Goal: Find specific page/section: Find specific page/section

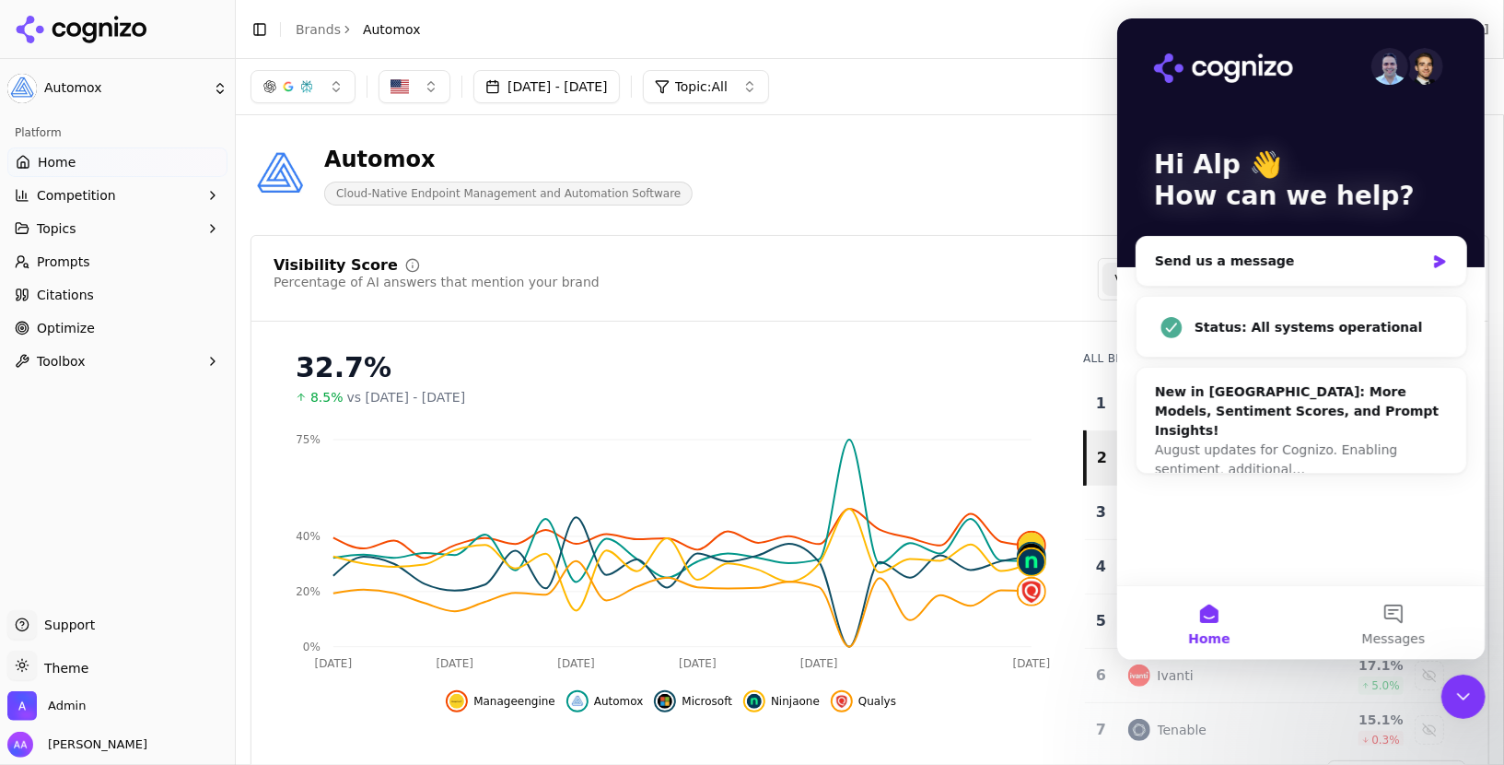
click at [1479, 703] on div "Close Intercom Messenger" at bounding box center [1463, 695] width 44 height 44
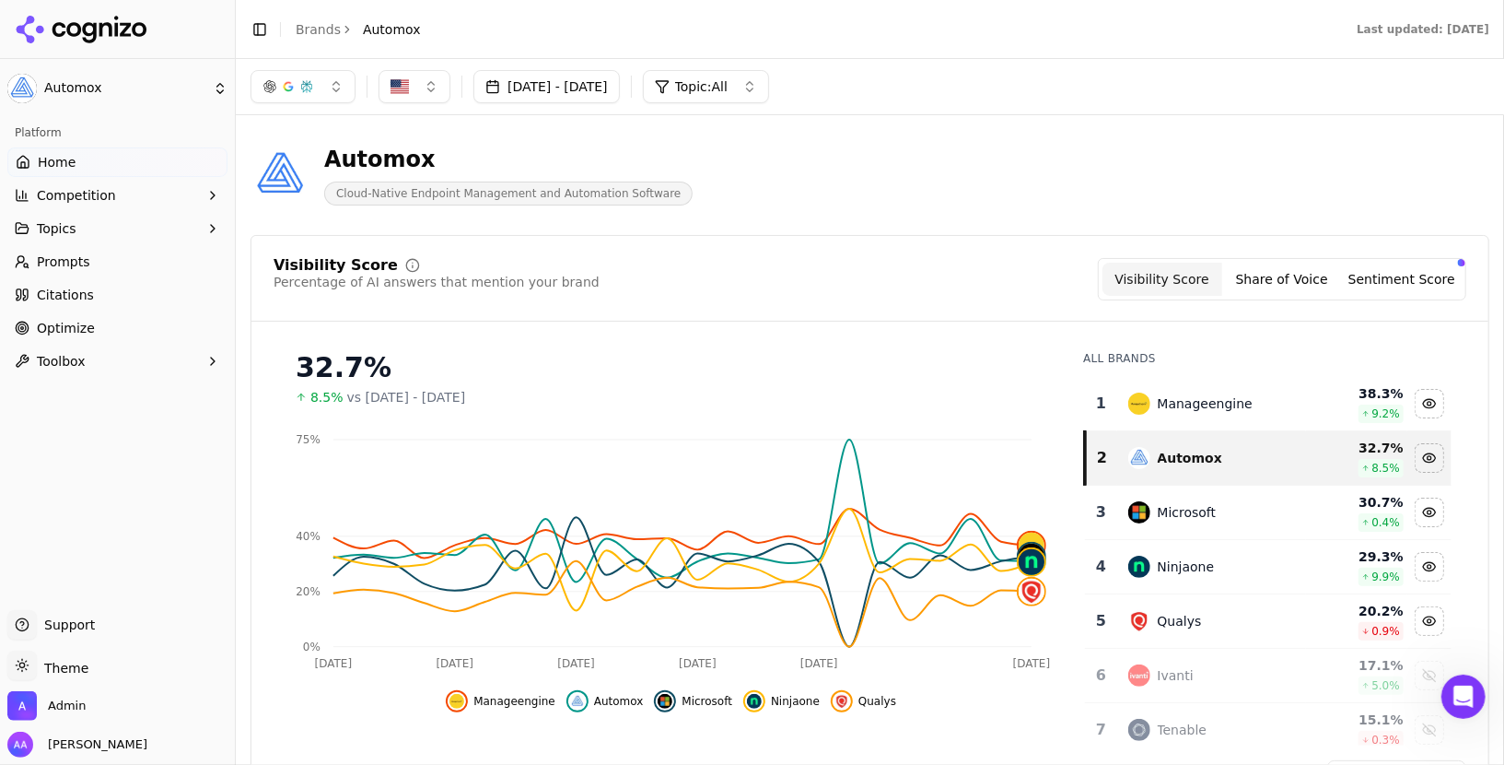
click at [308, 29] on link "Brands" at bounding box center [318, 29] width 45 height 15
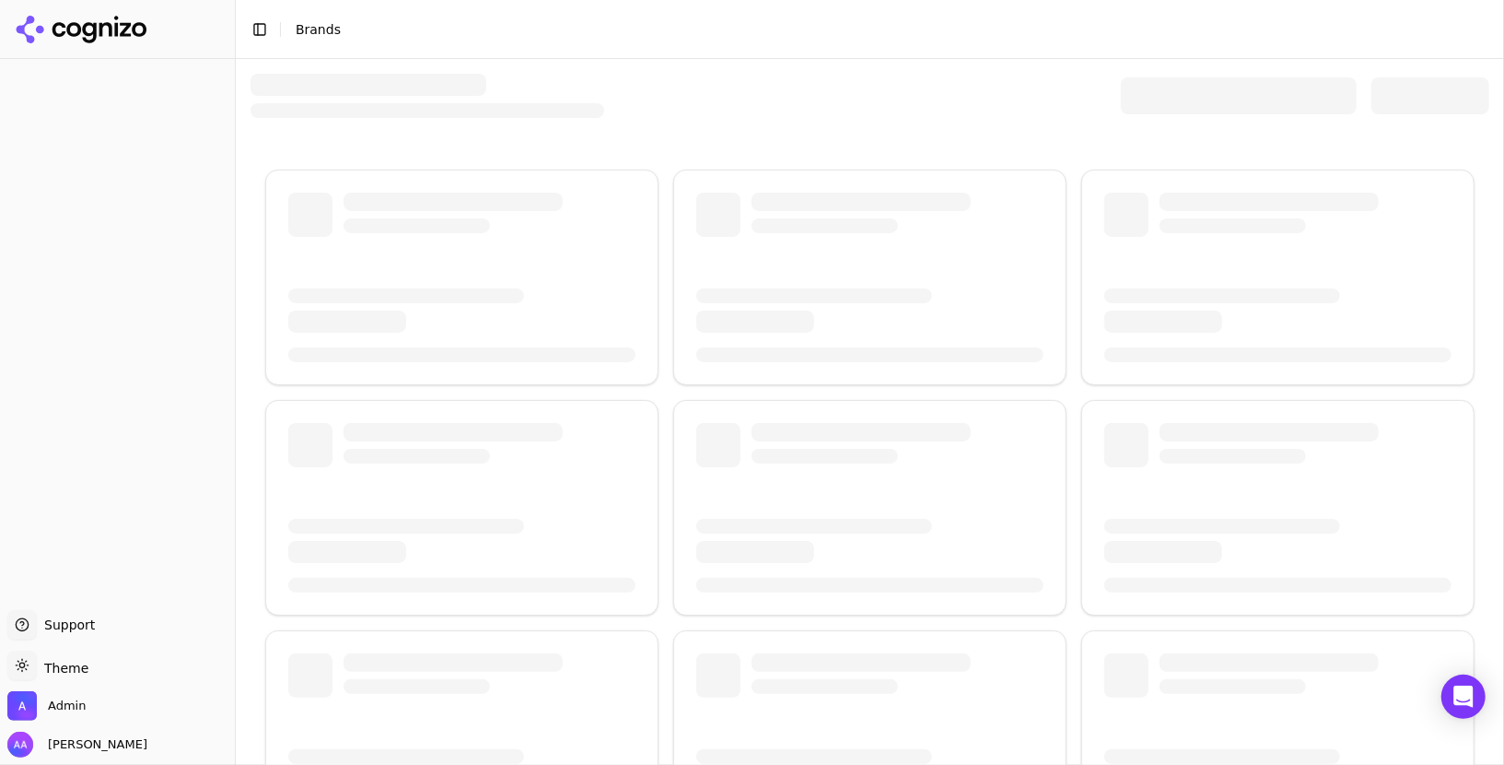
click at [1165, 97] on div at bounding box center [1239, 95] width 236 height 37
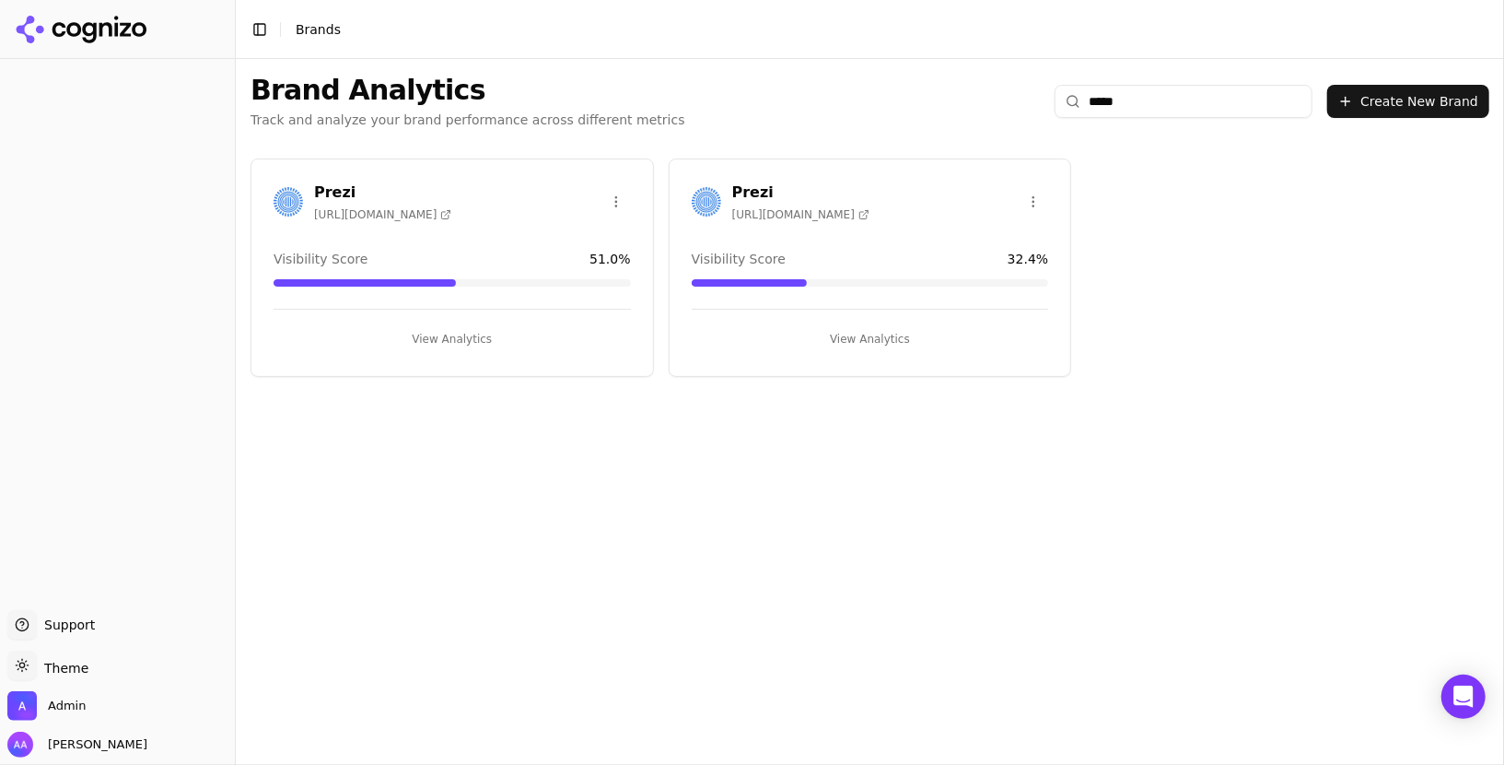
type input "*****"
click at [268, 196] on div "Prezi https://prezi.com" at bounding box center [453, 204] width 402 height 46
click at [285, 196] on img at bounding box center [288, 201] width 29 height 29
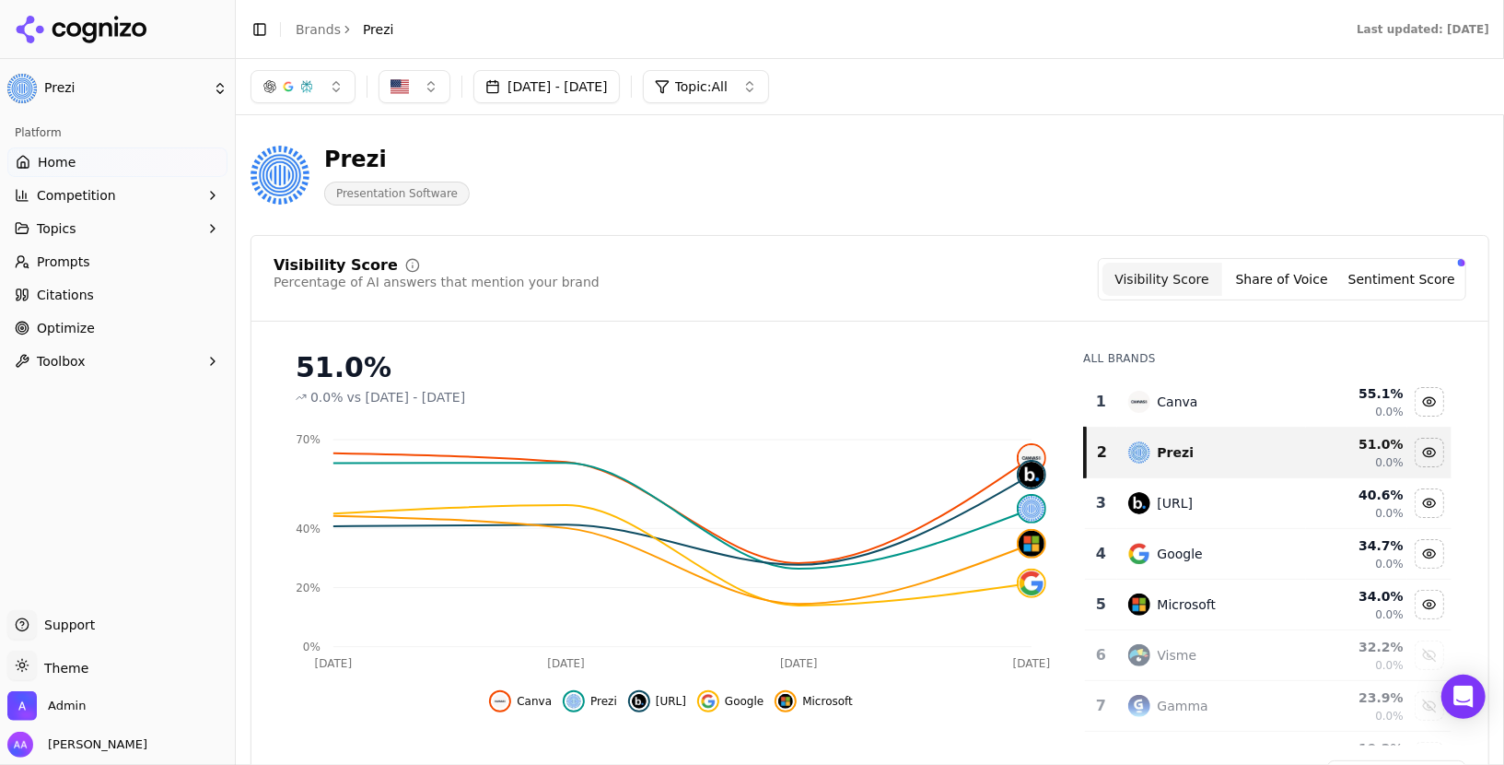
click at [611, 80] on button "[DATE] - [DATE]" at bounding box center [547, 86] width 146 height 33
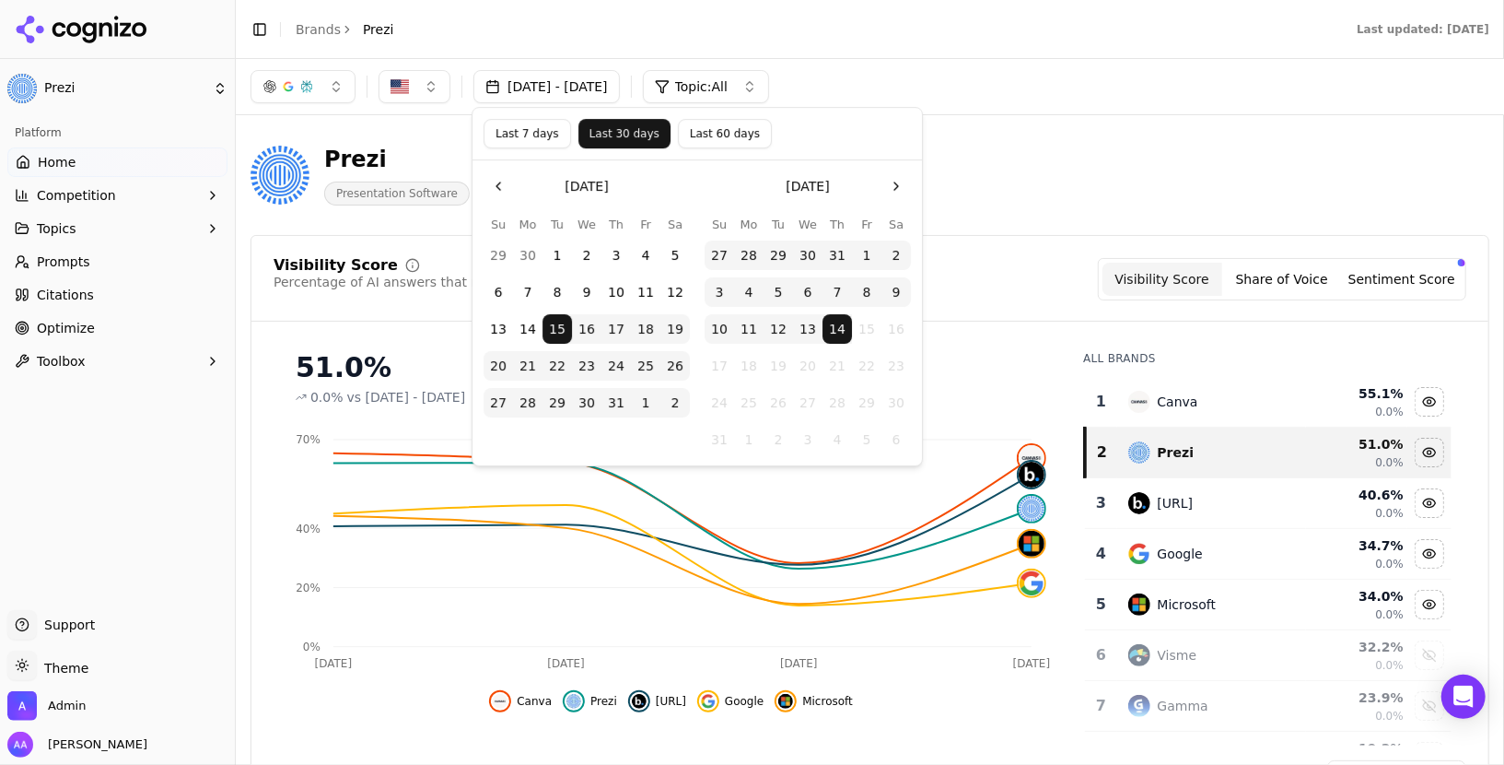
click at [545, 141] on button "Last 7 days" at bounding box center [528, 133] width 88 height 29
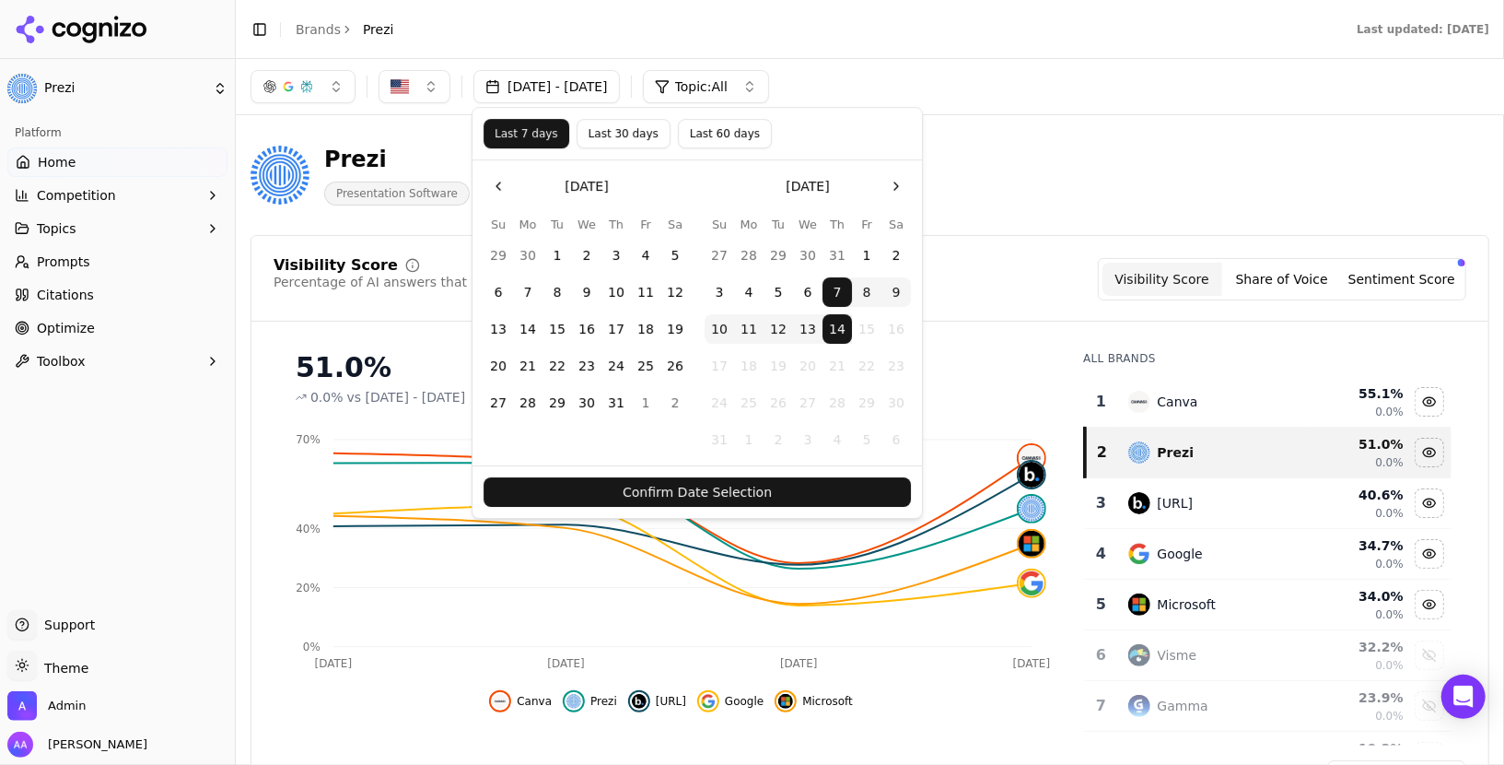
click at [814, 328] on button "13" at bounding box center [807, 328] width 29 height 29
click at [813, 334] on button "13" at bounding box center [807, 328] width 29 height 29
click at [842, 329] on button "14" at bounding box center [837, 328] width 29 height 29
click at [796, 503] on button "Confirm Date Selection" at bounding box center [697, 491] width 427 height 29
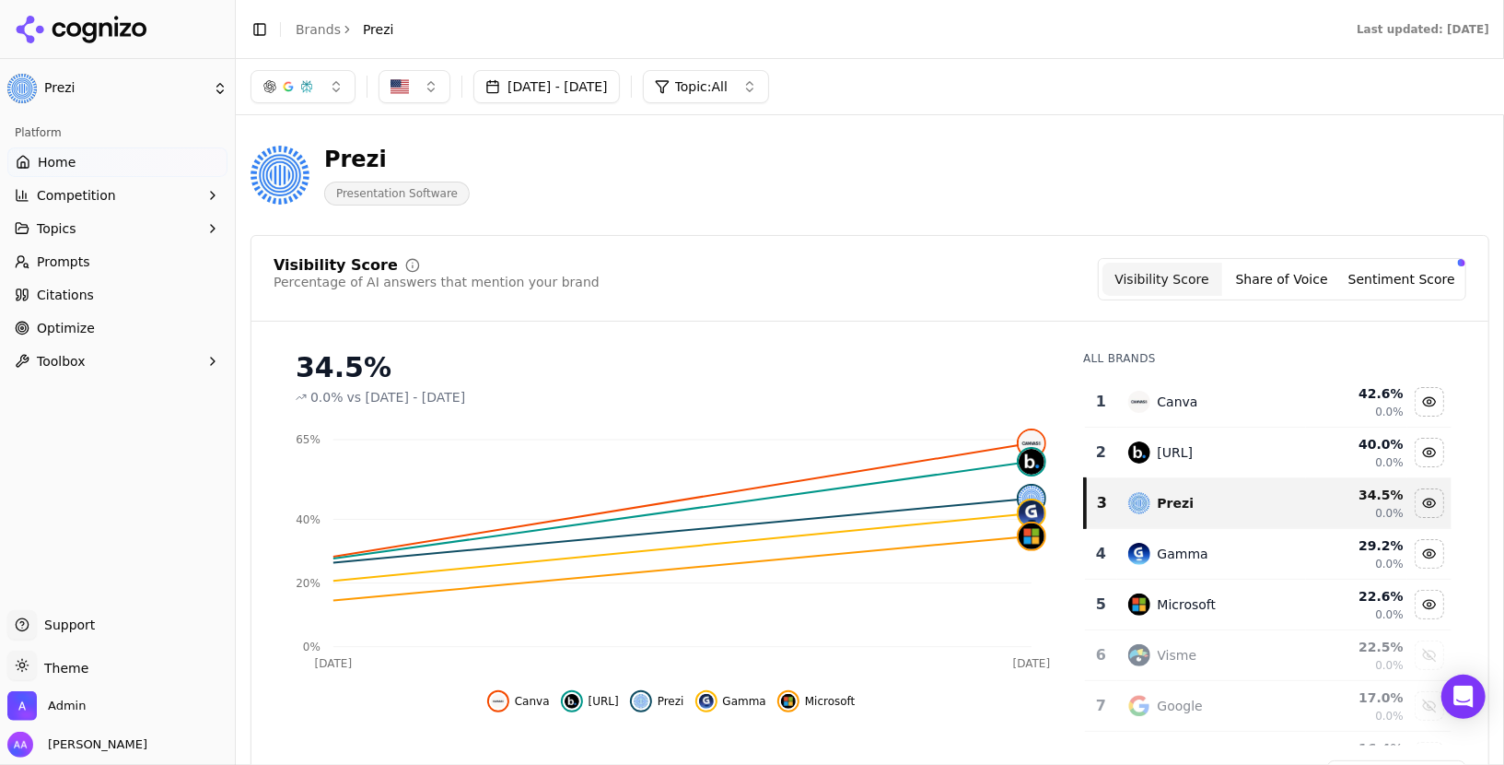
click at [107, 256] on link "Prompts" at bounding box center [117, 261] width 220 height 29
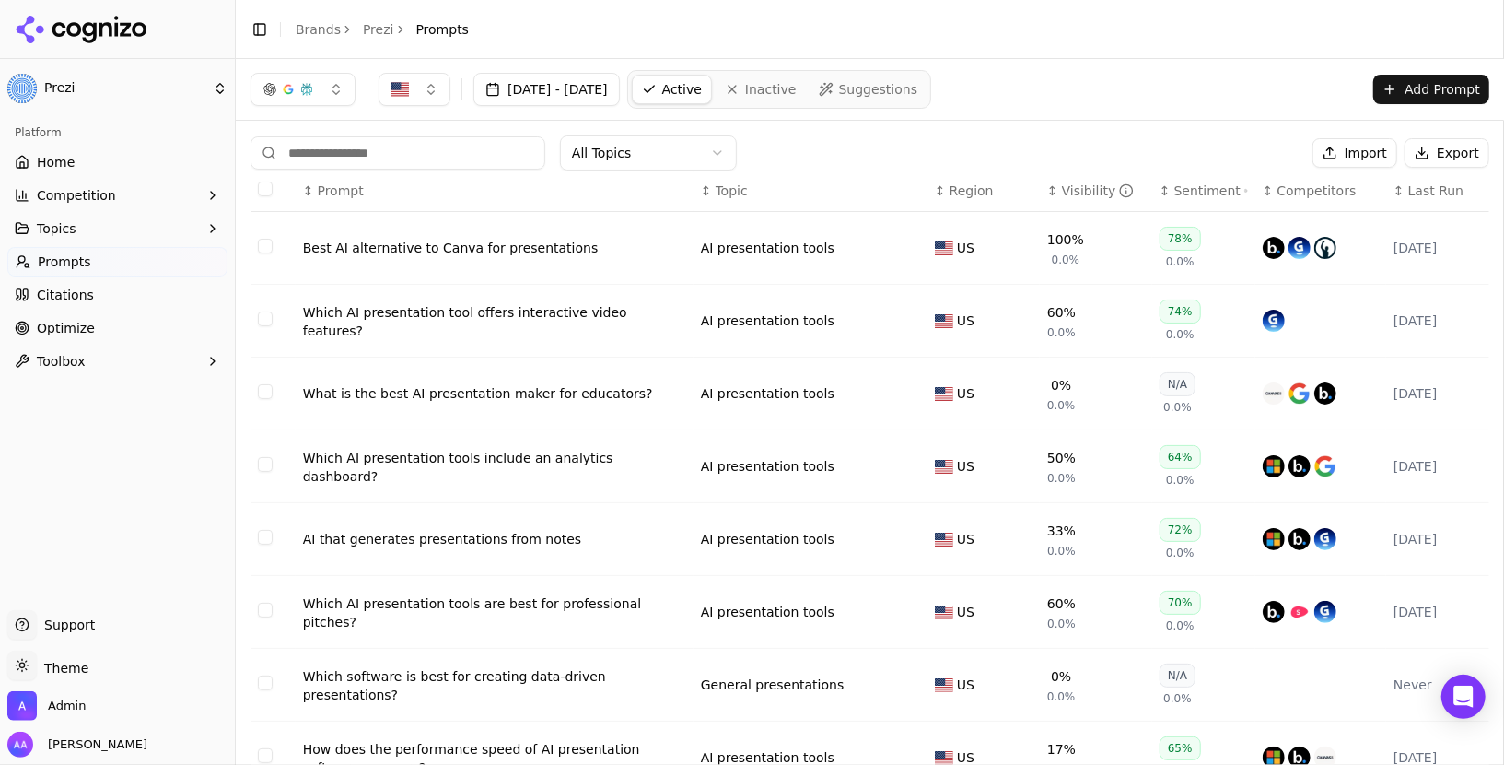
click at [655, 170] on th "↕ Prompt" at bounding box center [495, 190] width 398 height 41
click at [660, 159] on html "Prezi Platform Home Competition Topics Prompts Citations Optimize Toolbox Suppo…" at bounding box center [752, 382] width 1504 height 765
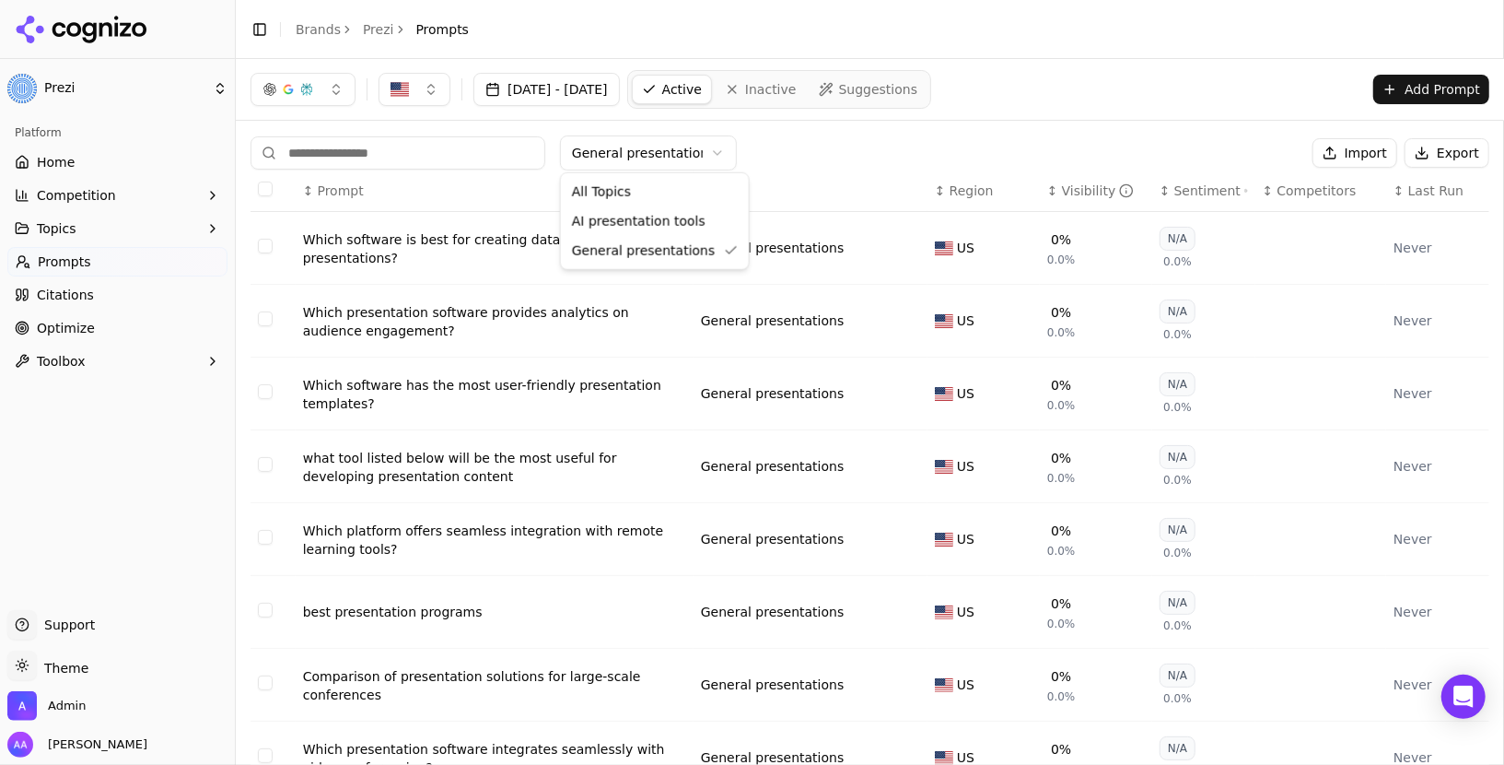
click at [650, 145] on html "Prezi Platform Home Competition Topics Prompts Citations Optimize Toolbox Suppo…" at bounding box center [752, 382] width 1504 height 765
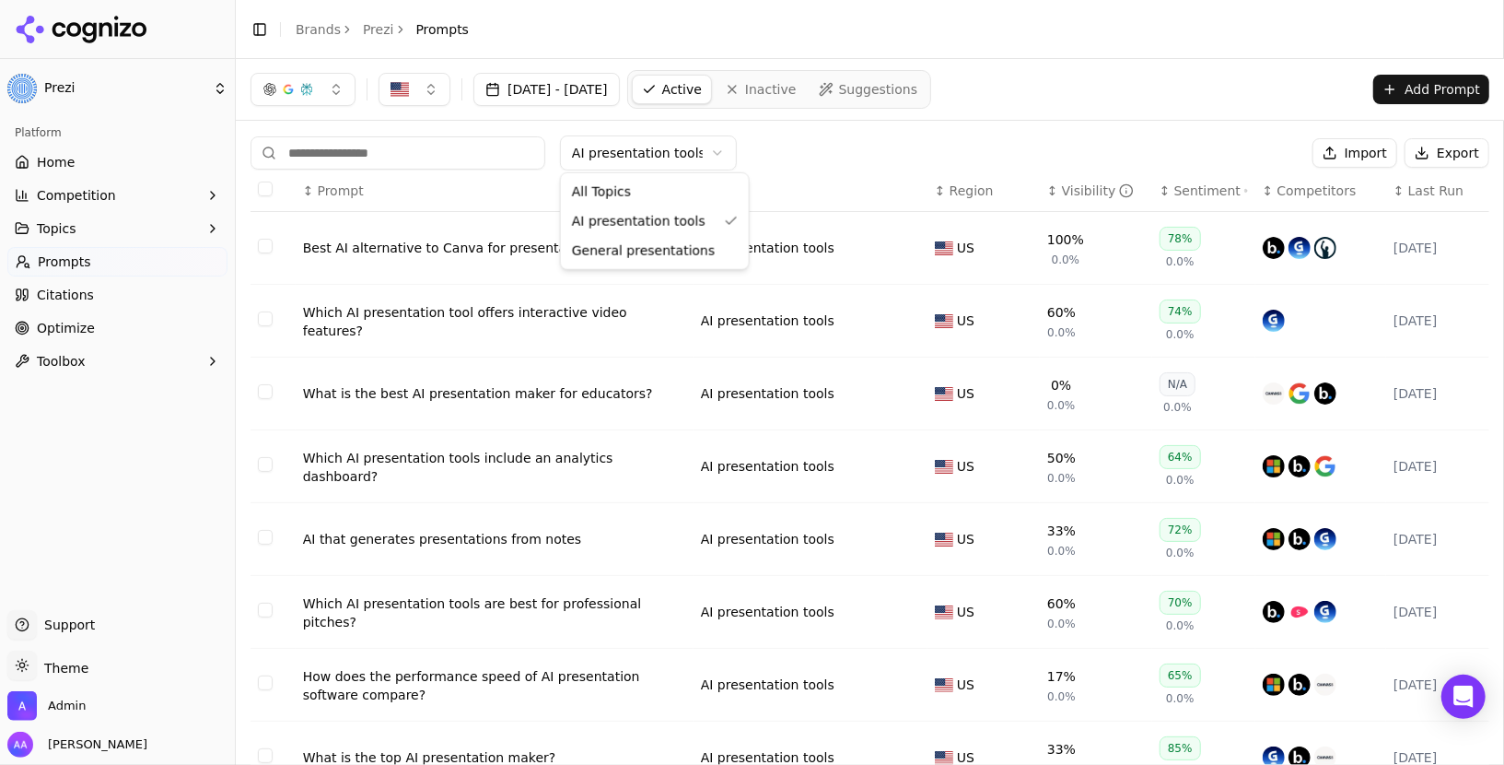
click at [660, 158] on html "Prezi Platform Home Competition Topics Prompts Citations Optimize Toolbox Suppo…" at bounding box center [752, 382] width 1504 height 765
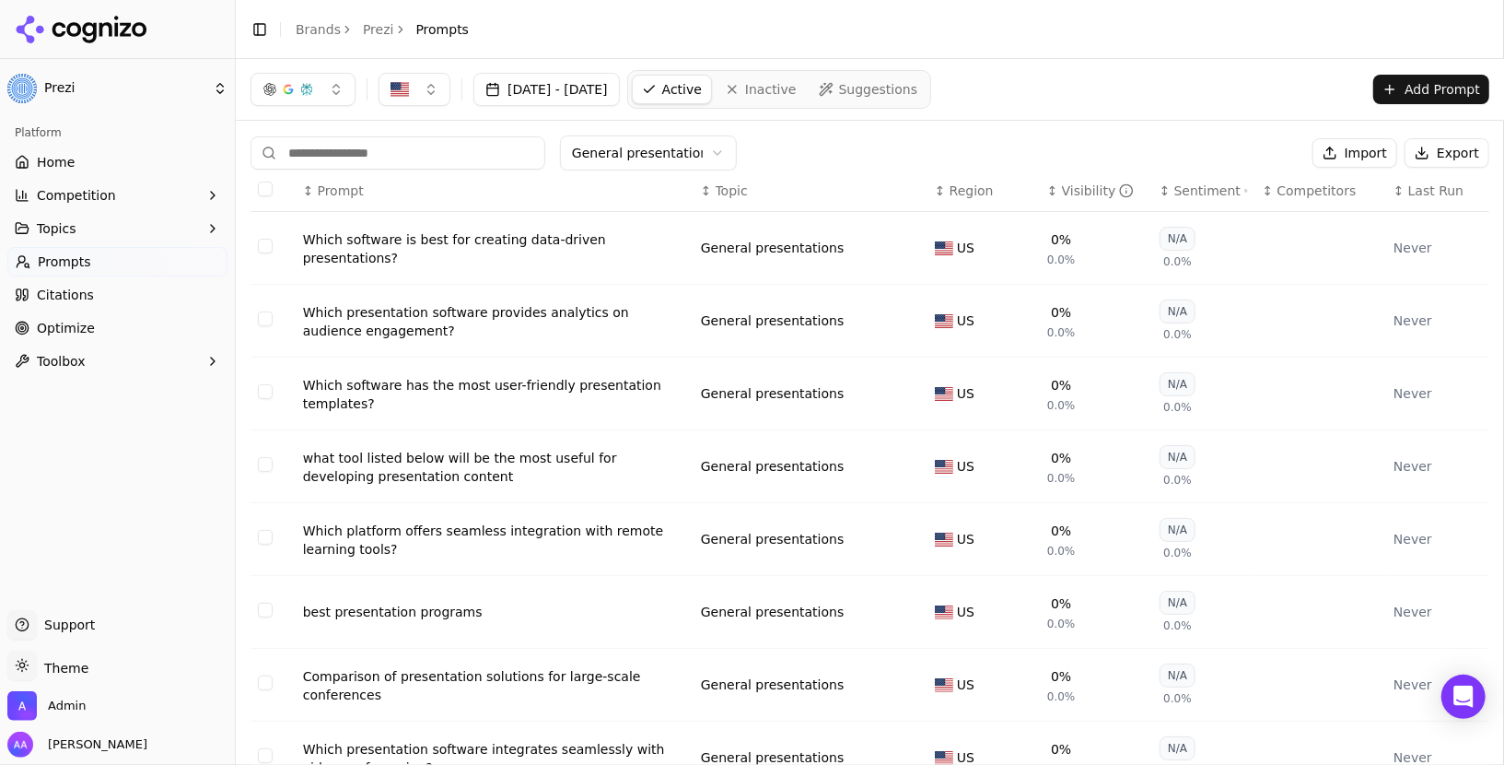
click at [127, 153] on link "Home" at bounding box center [117, 161] width 220 height 29
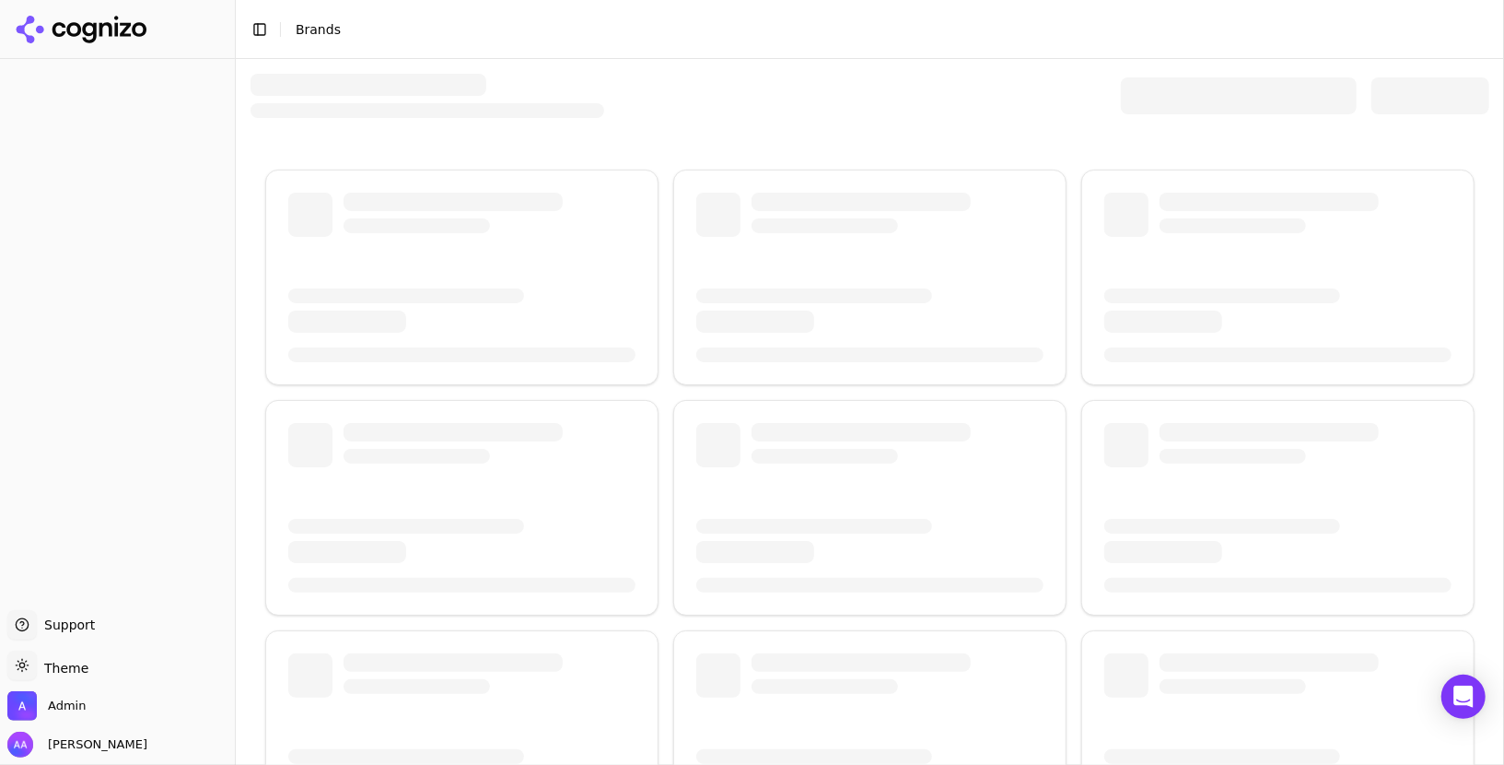
click at [1159, 95] on div at bounding box center [1239, 95] width 236 height 37
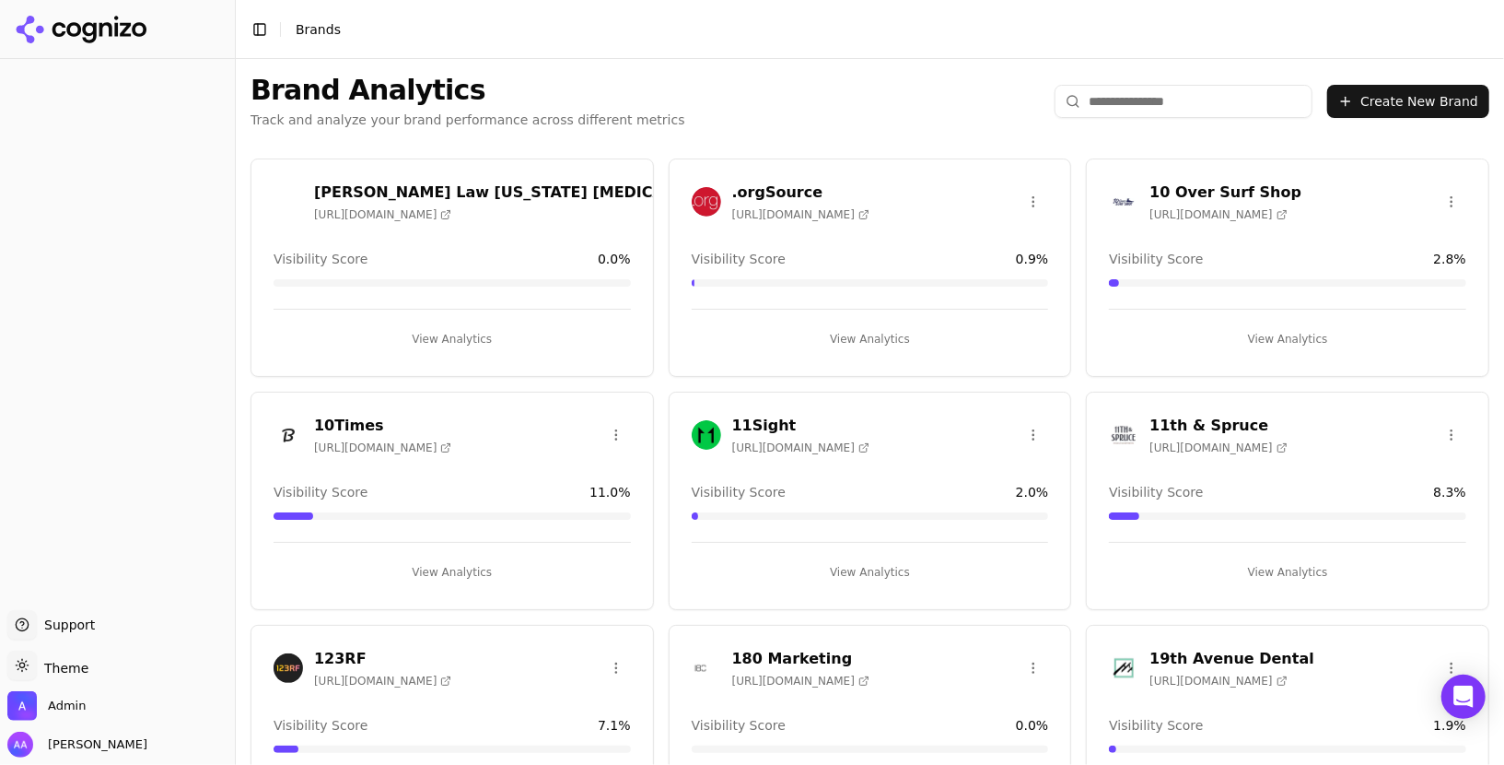
click at [1153, 119] on div "Brand Analytics Track and analyze your brand performance across different metri…" at bounding box center [870, 101] width 1269 height 85
click at [1157, 108] on input "search" at bounding box center [1184, 101] width 258 height 33
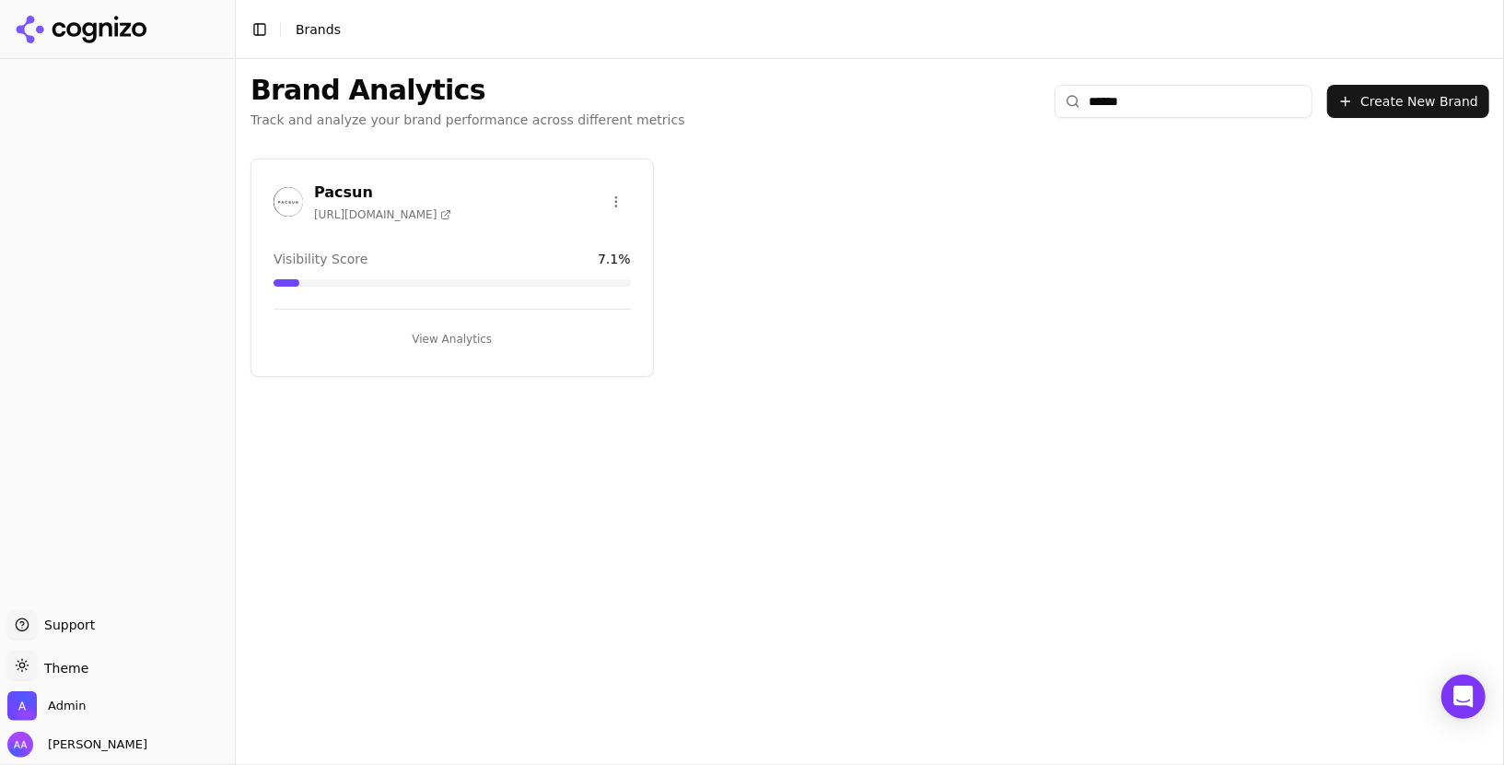
type input "******"
click at [275, 181] on div "Pacsun [URL][DOMAIN_NAME]" at bounding box center [363, 201] width 178 height 41
click at [278, 189] on img at bounding box center [288, 201] width 29 height 29
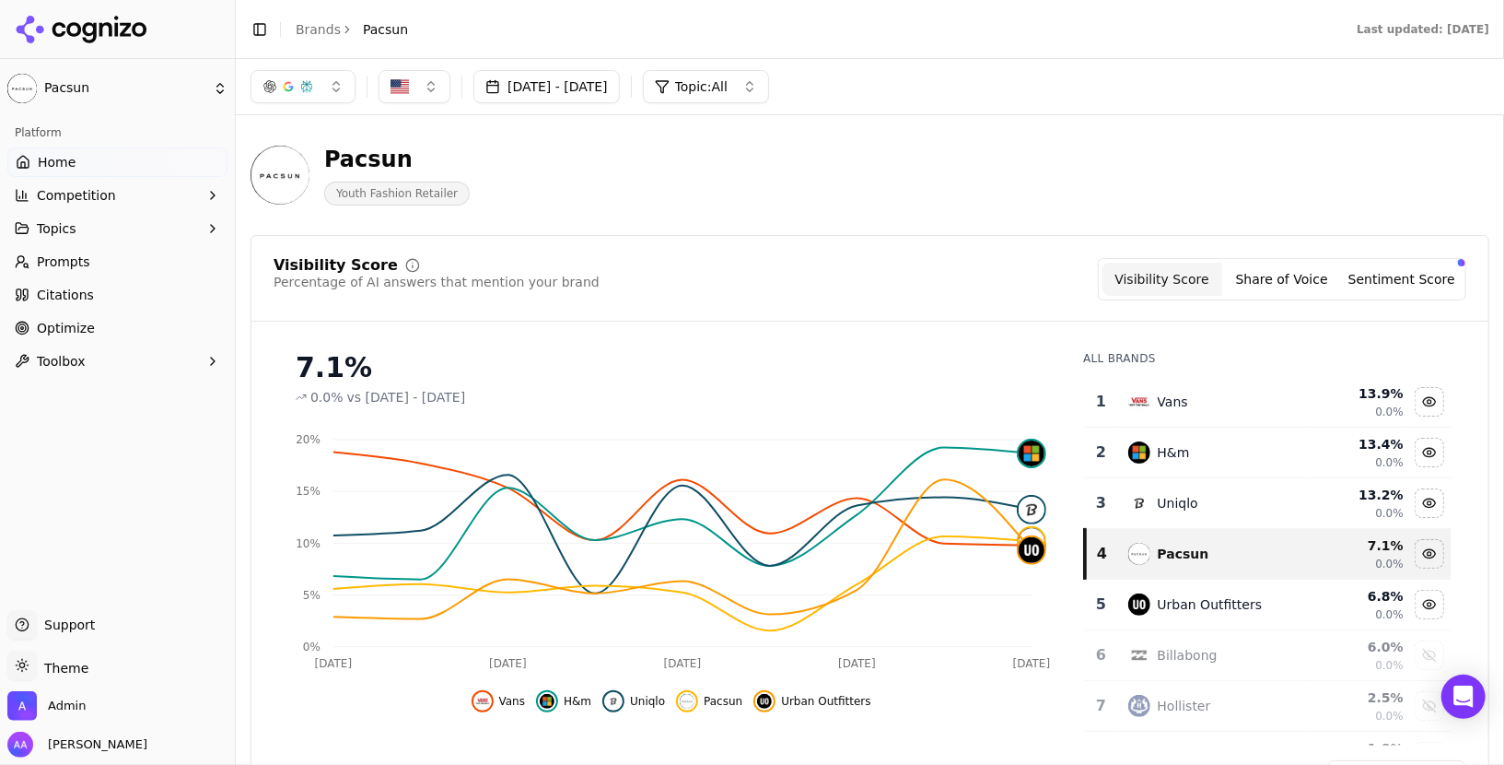
click at [163, 268] on link "Prompts" at bounding box center [117, 261] width 220 height 29
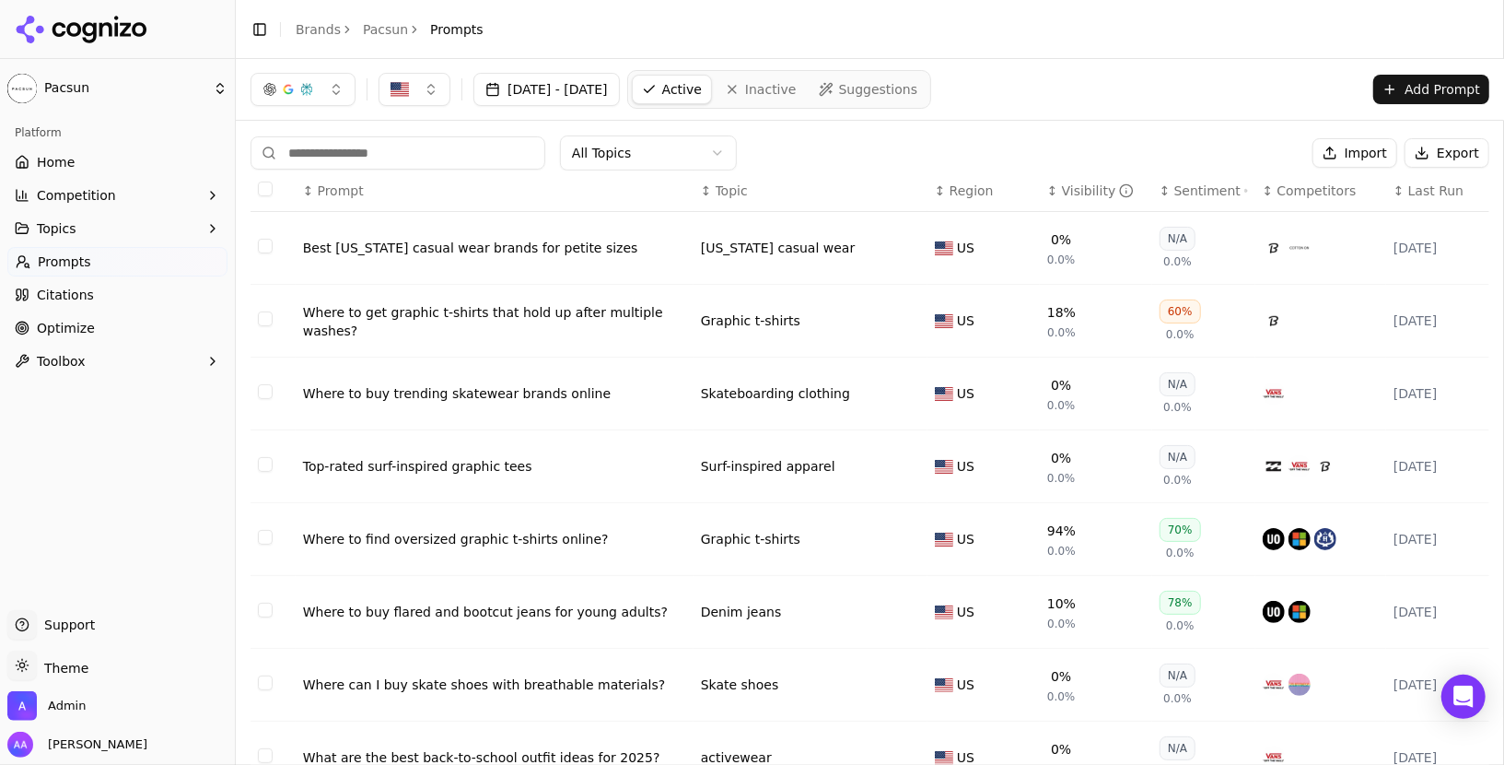
click at [1424, 190] on span "Last Run" at bounding box center [1436, 190] width 55 height 18
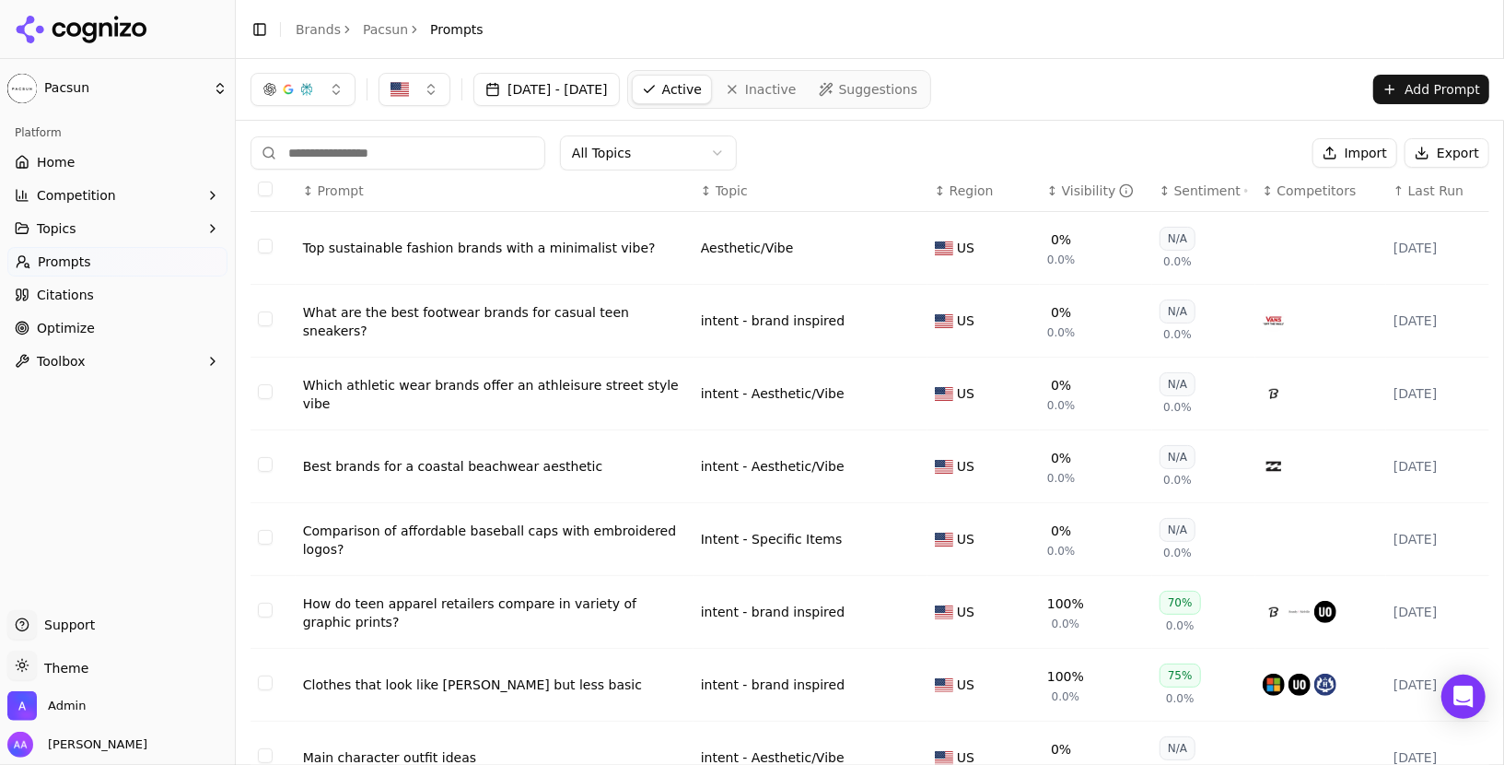
click at [1424, 190] on span "Last Run" at bounding box center [1436, 190] width 55 height 18
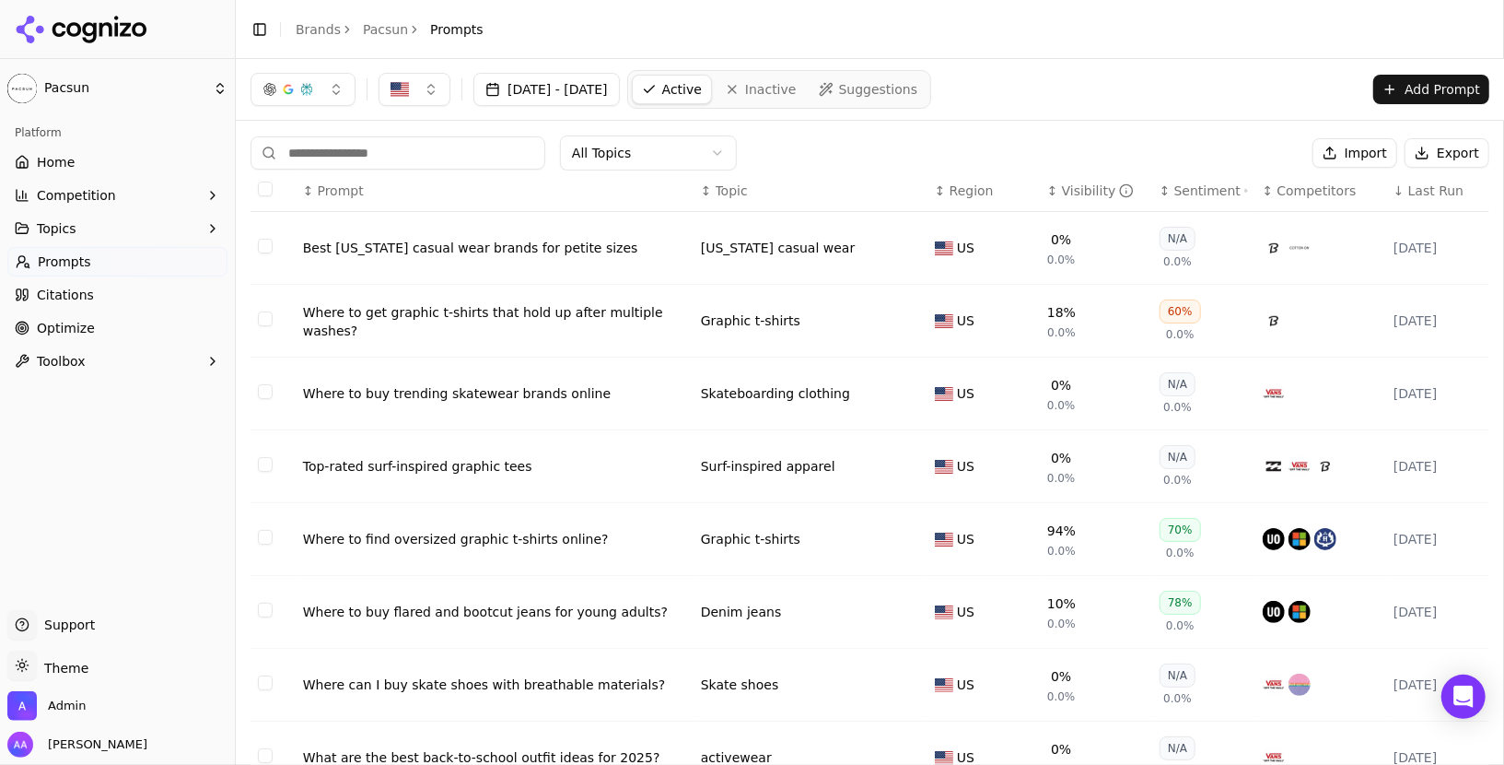
click at [1424, 190] on span "Last Run" at bounding box center [1436, 190] width 55 height 18
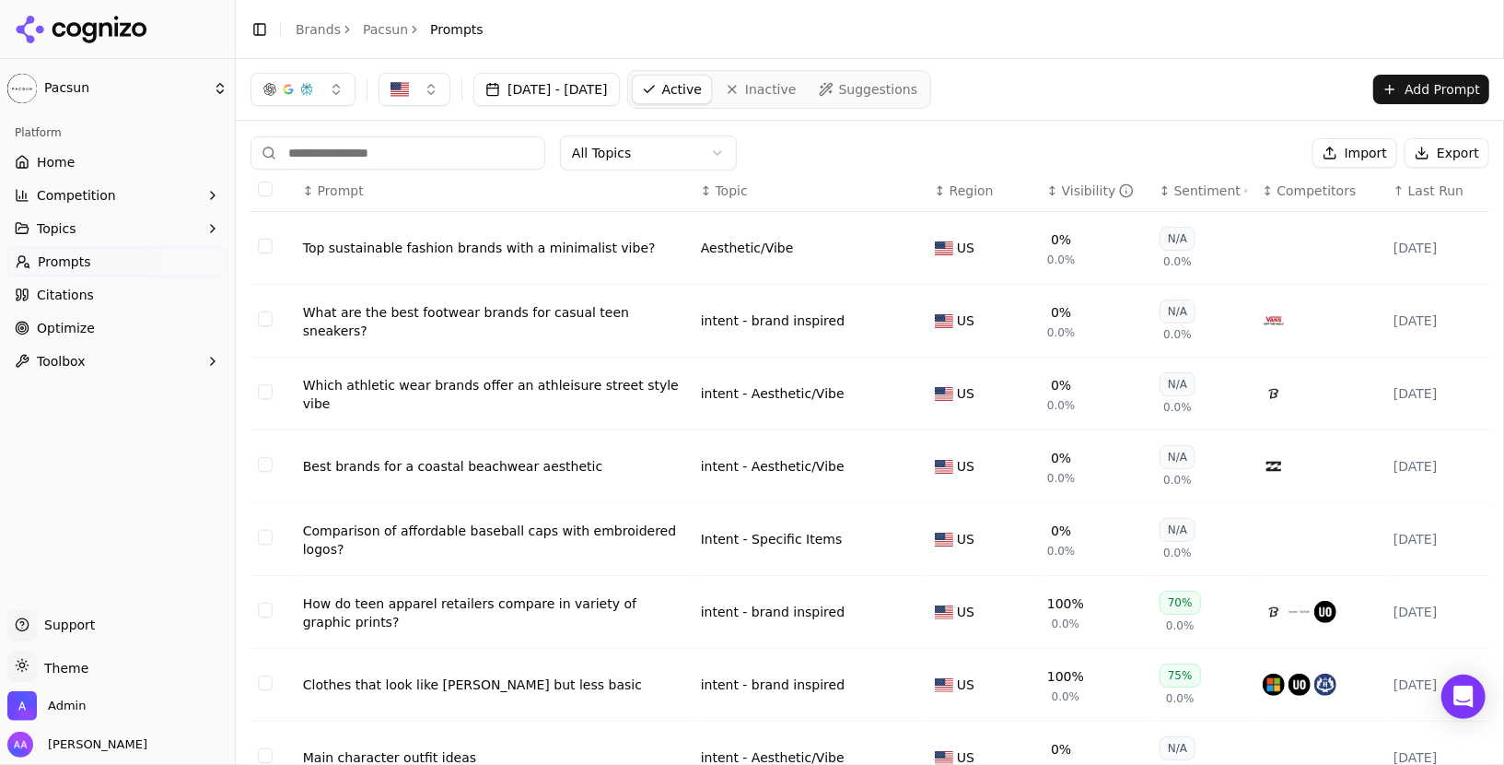
click at [1434, 192] on span "Last Run" at bounding box center [1436, 190] width 55 height 18
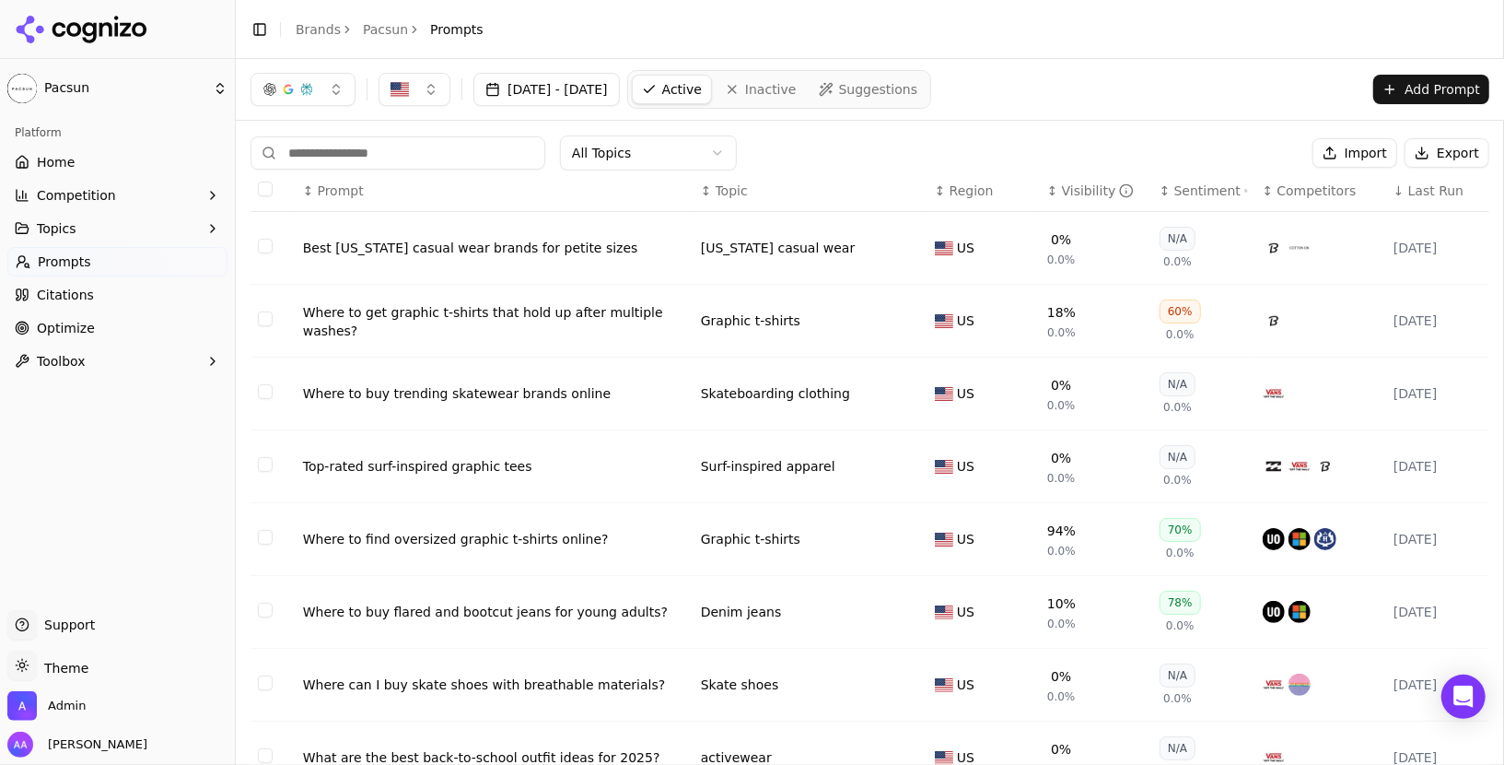
click at [1434, 192] on span "Last Run" at bounding box center [1436, 190] width 55 height 18
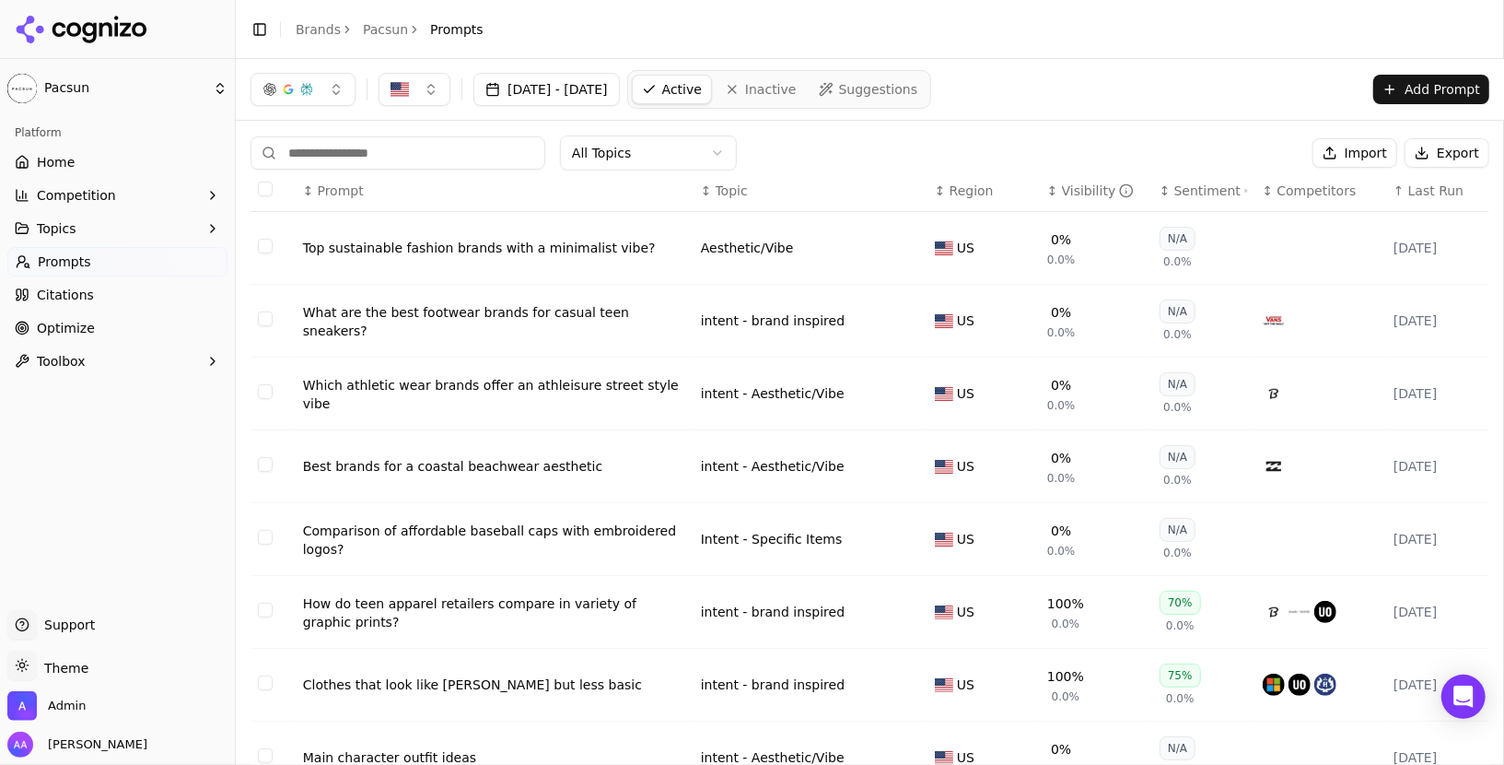
click at [1434, 192] on span "Last Run" at bounding box center [1436, 190] width 55 height 18
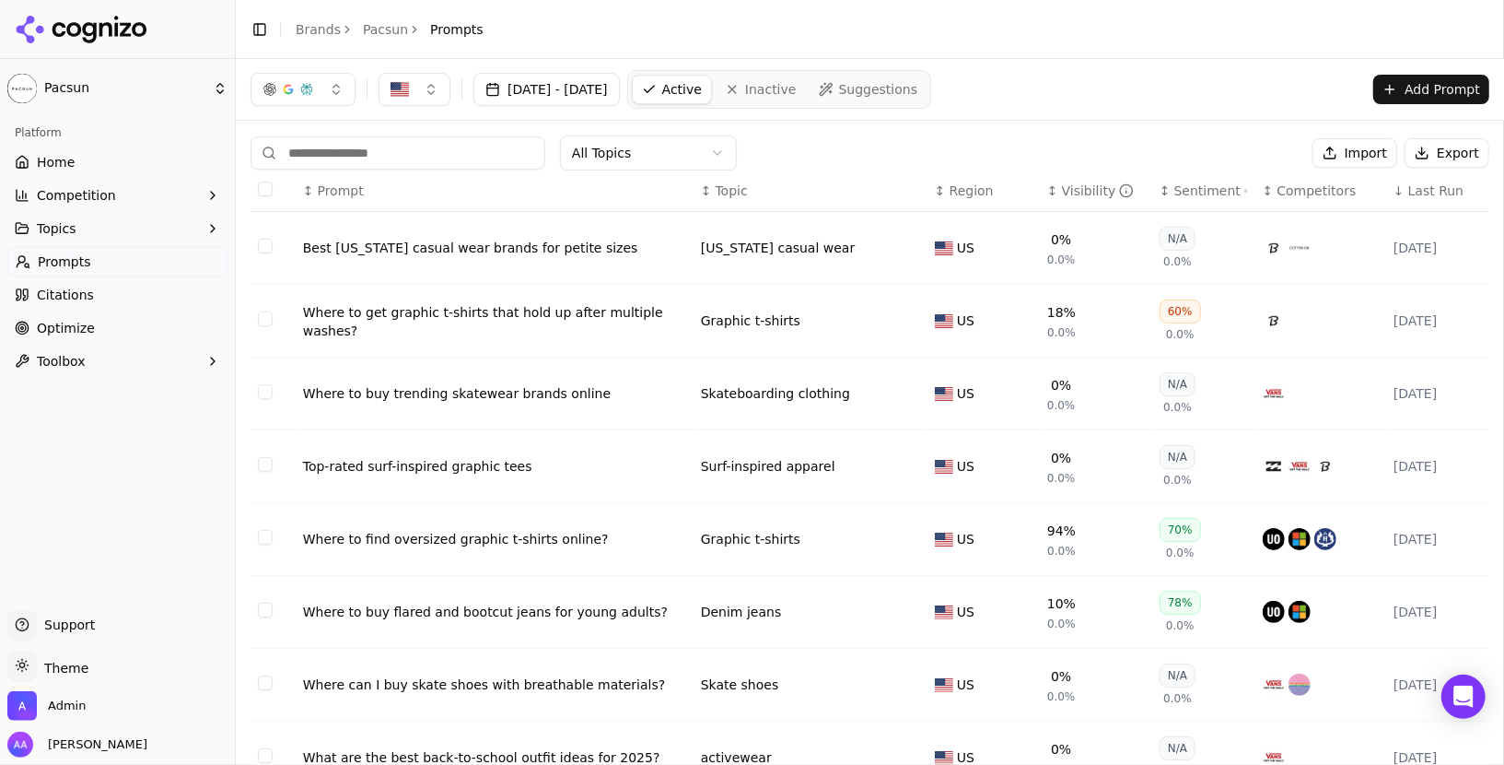
click at [1434, 192] on span "Last Run" at bounding box center [1436, 190] width 55 height 18
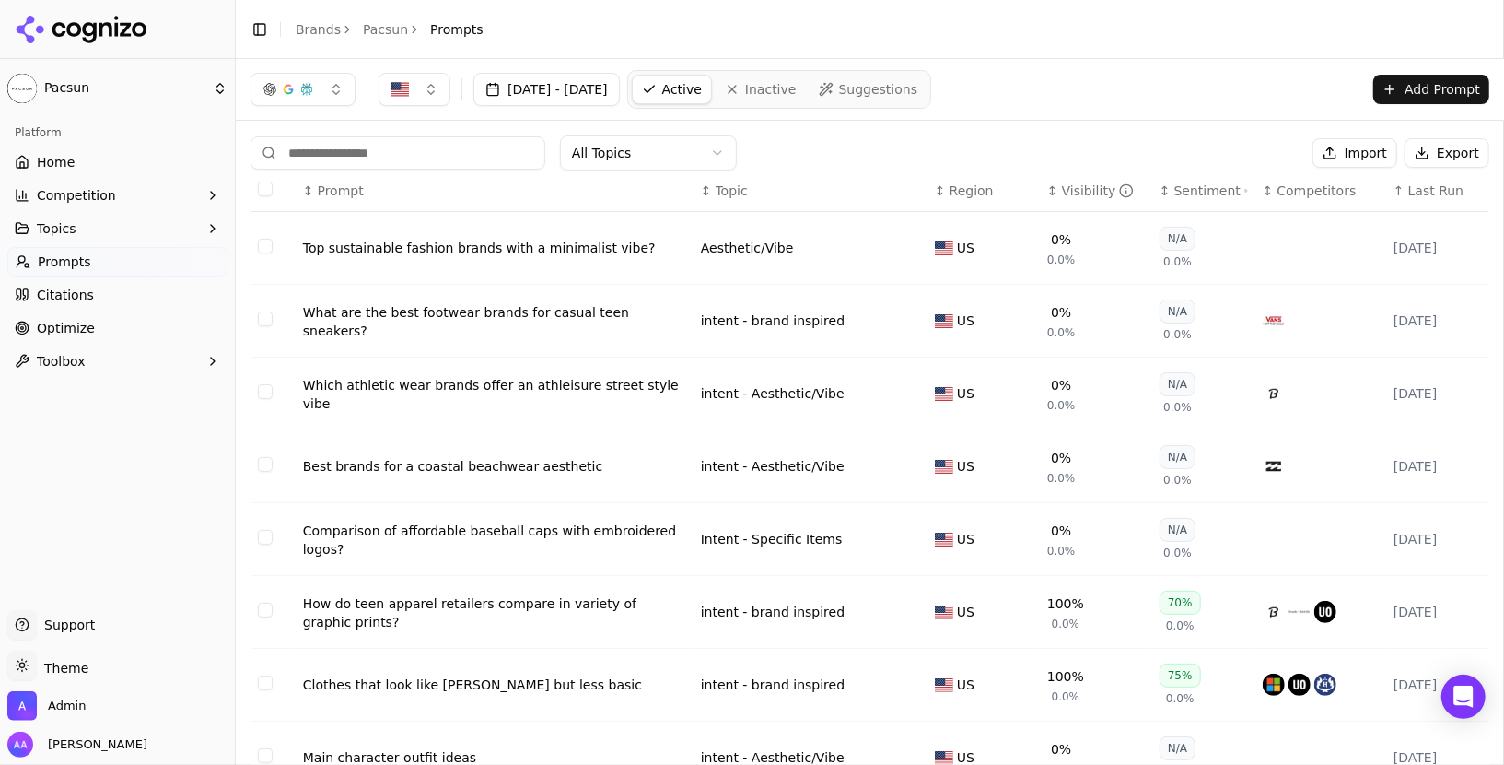
click at [1434, 192] on span "Last Run" at bounding box center [1436, 190] width 55 height 18
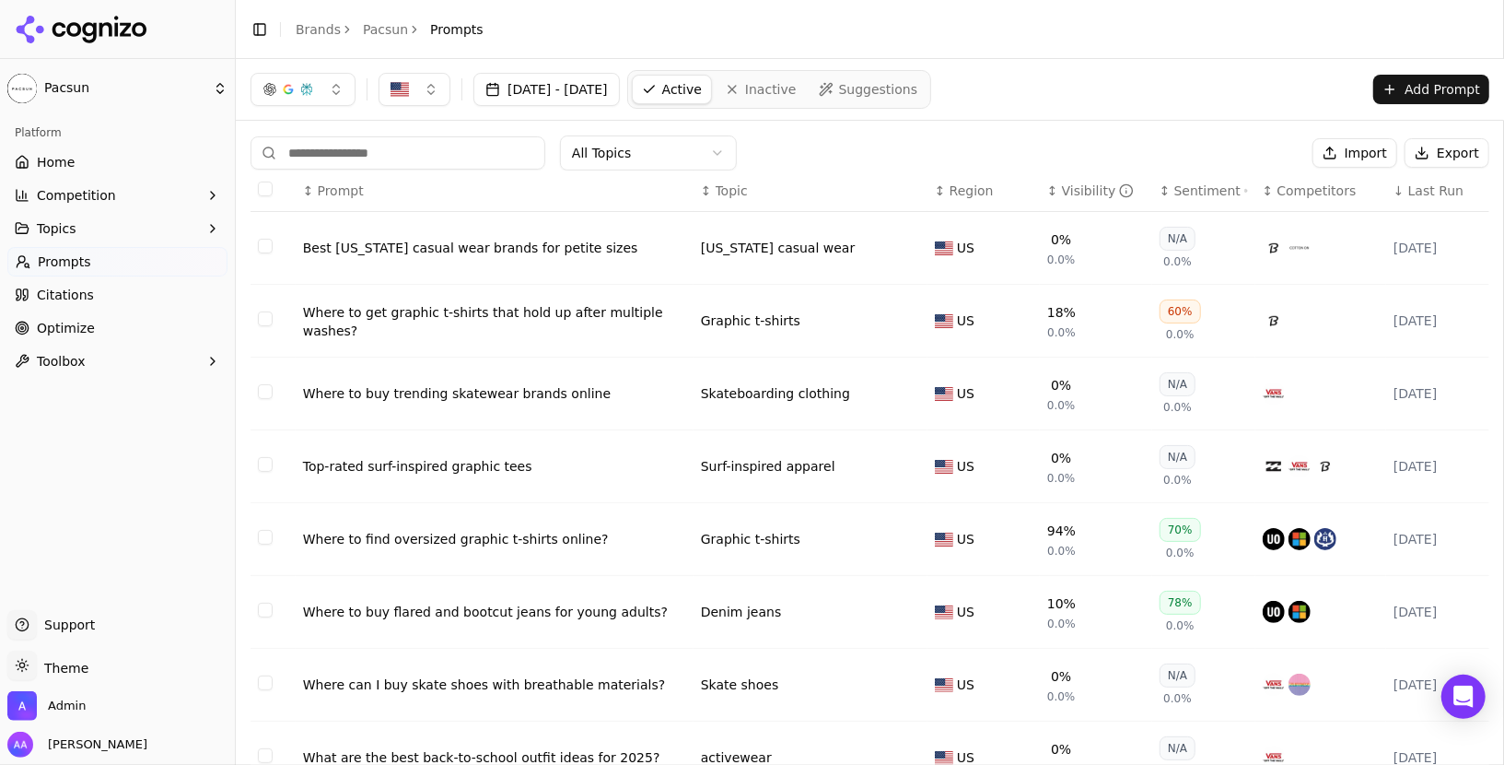
click at [131, 172] on link "Home" at bounding box center [117, 161] width 220 height 29
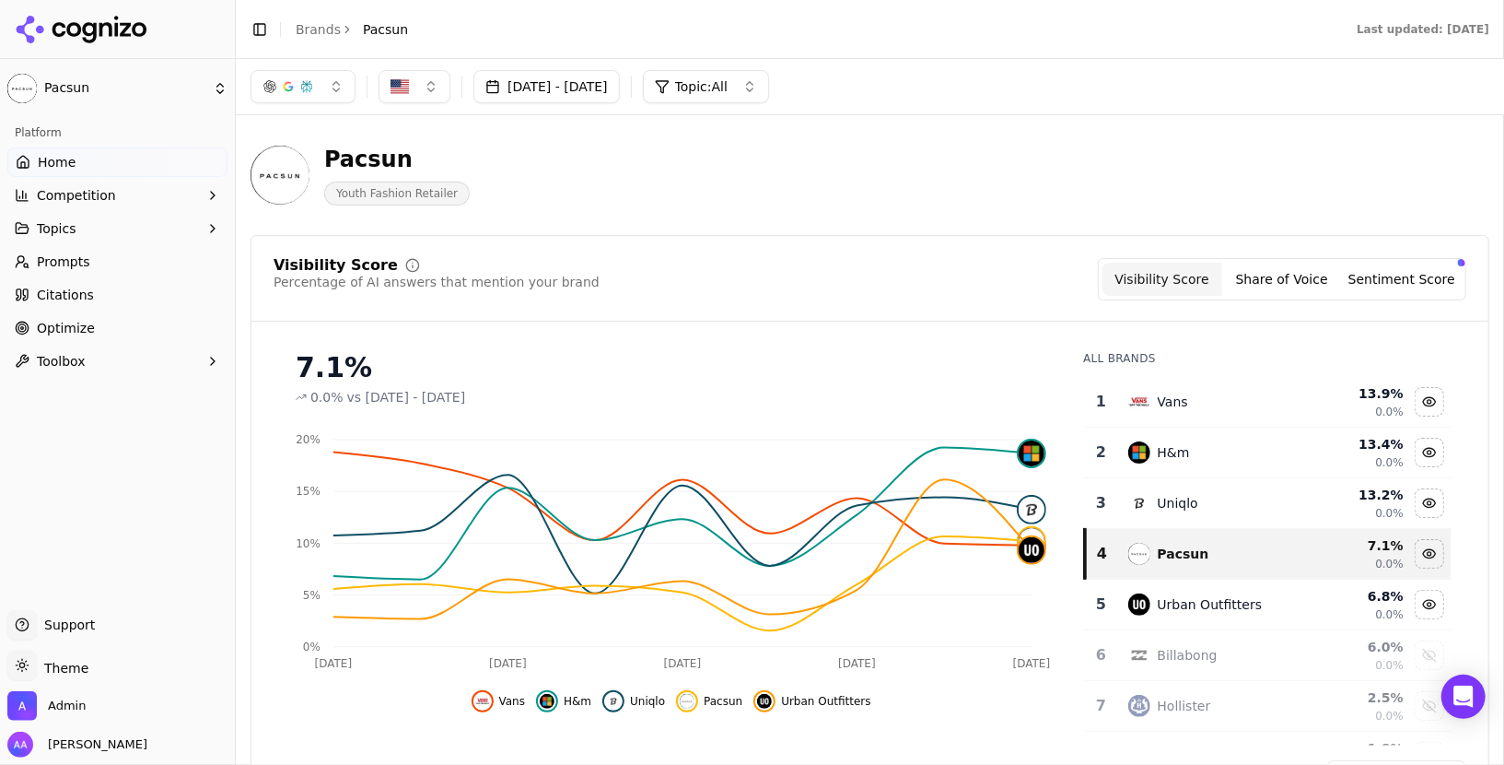
click at [306, 28] on link "Brands" at bounding box center [318, 29] width 45 height 15
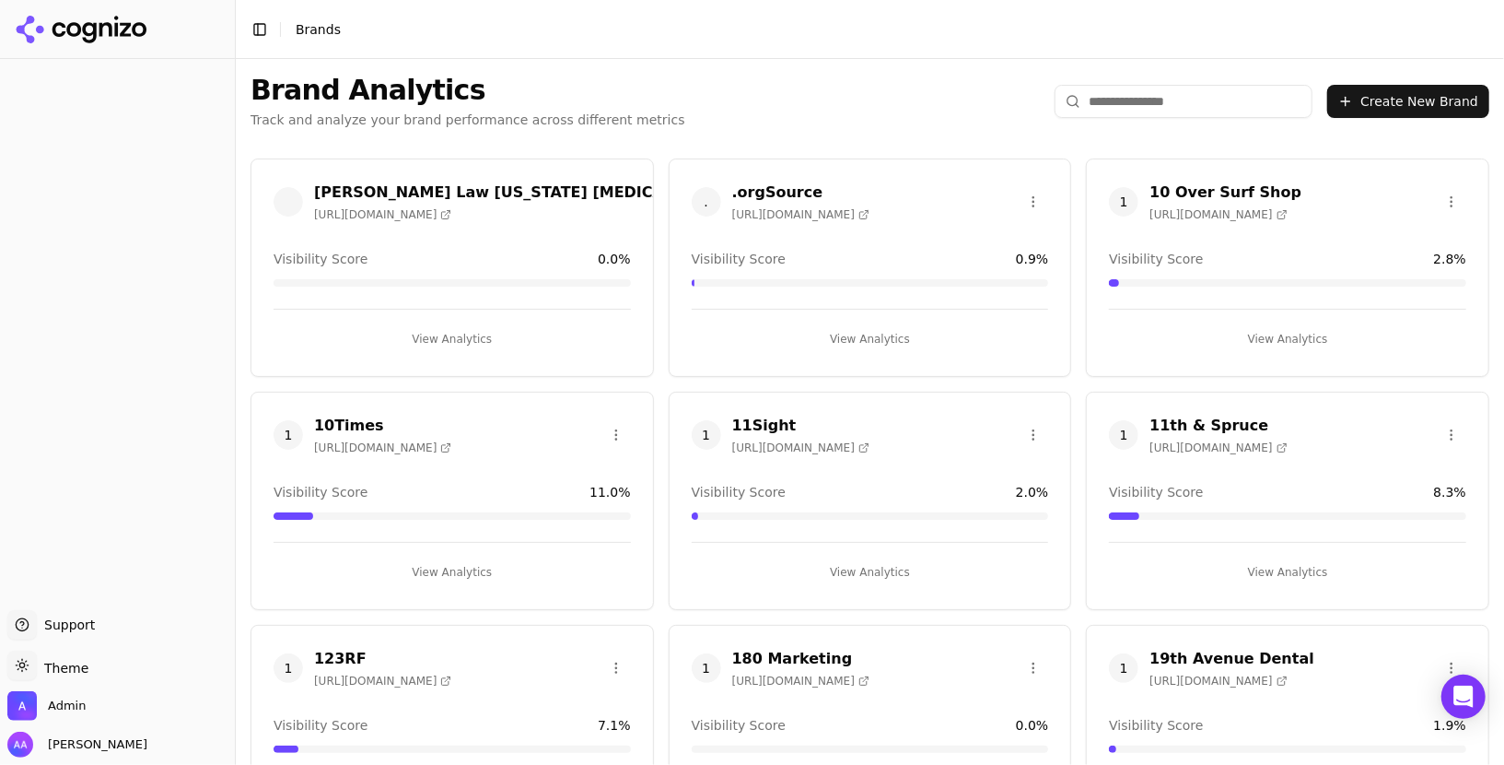
click at [1131, 94] on input "search" at bounding box center [1184, 101] width 258 height 33
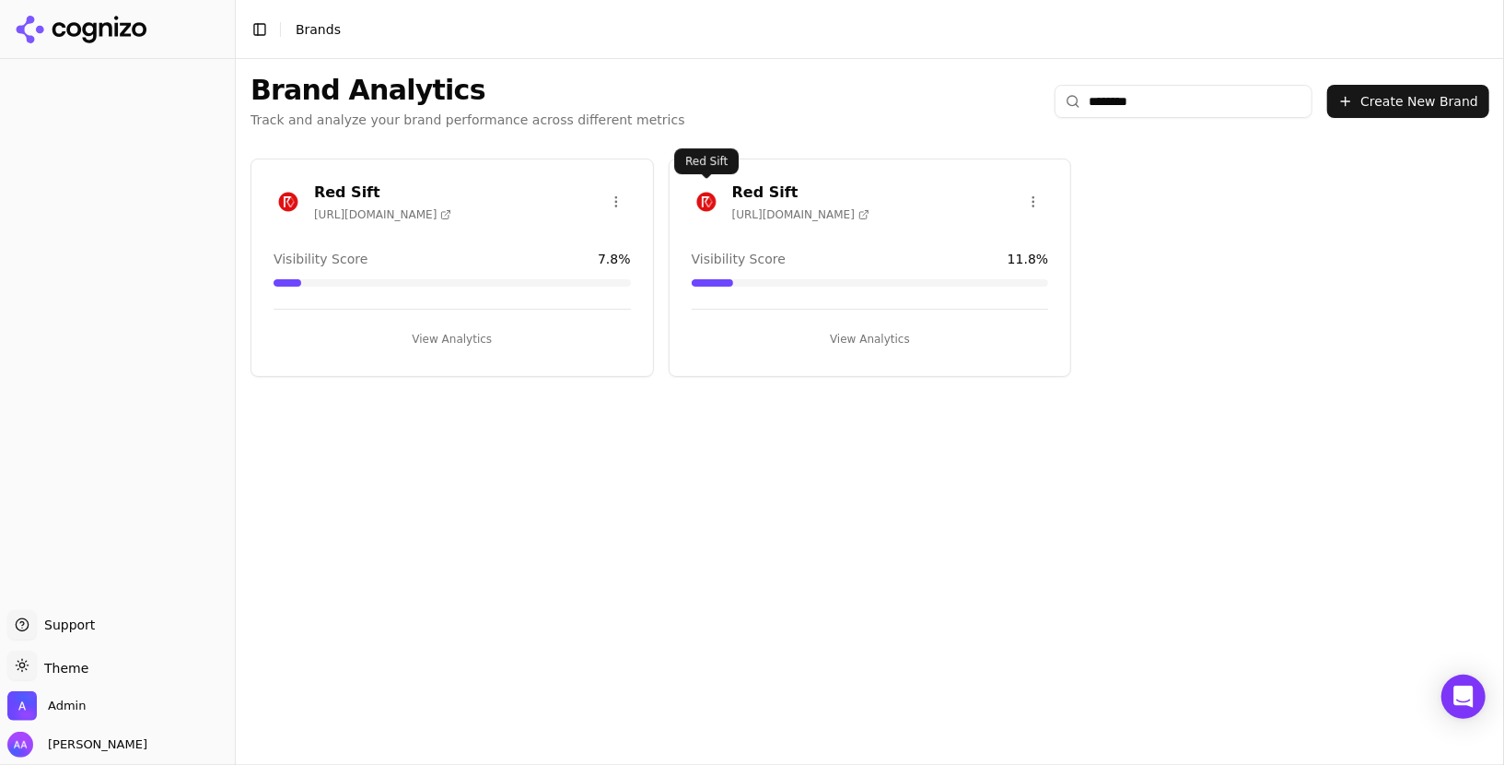
type input "********"
click at [704, 202] on img at bounding box center [706, 201] width 29 height 29
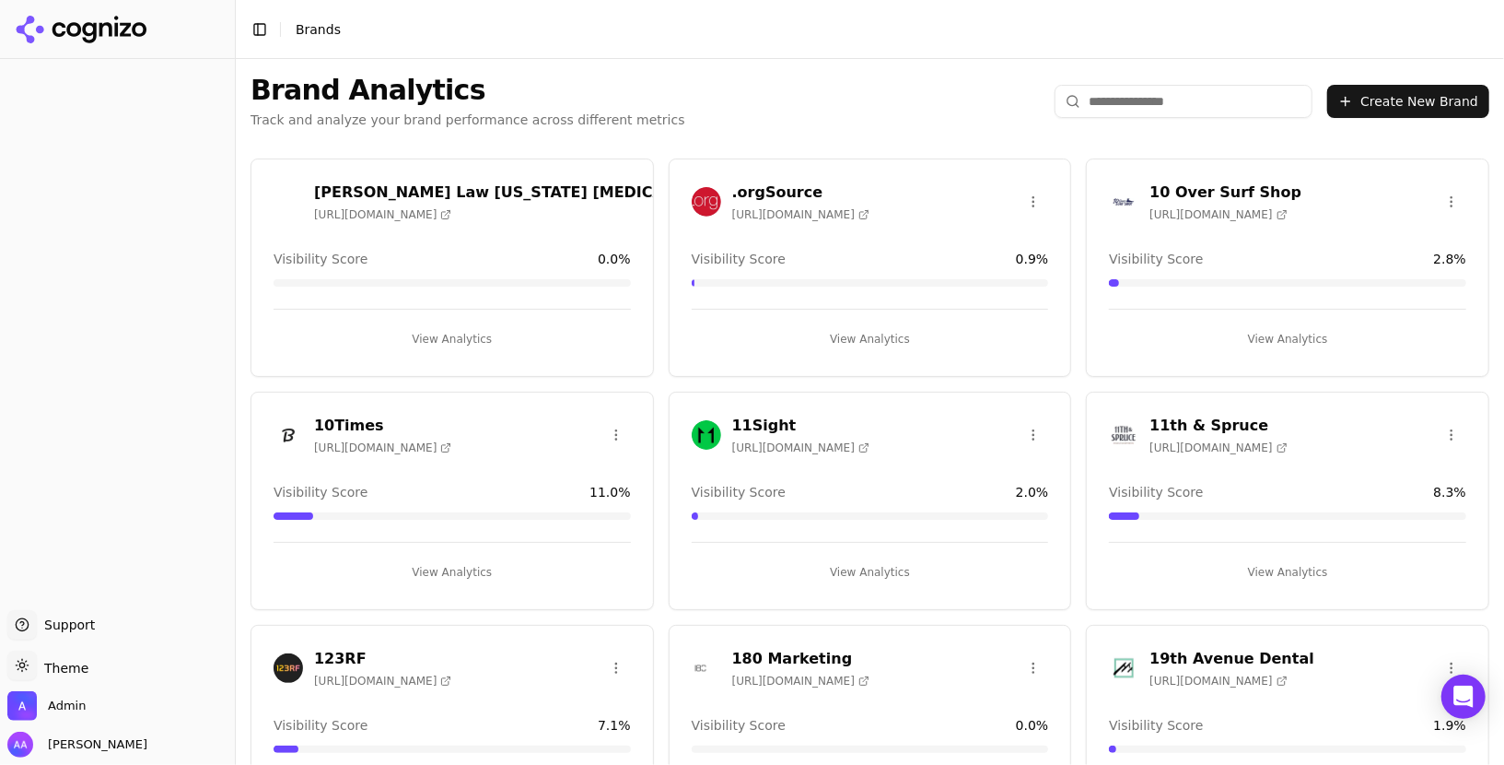
click at [1144, 98] on input "search" at bounding box center [1184, 101] width 258 height 33
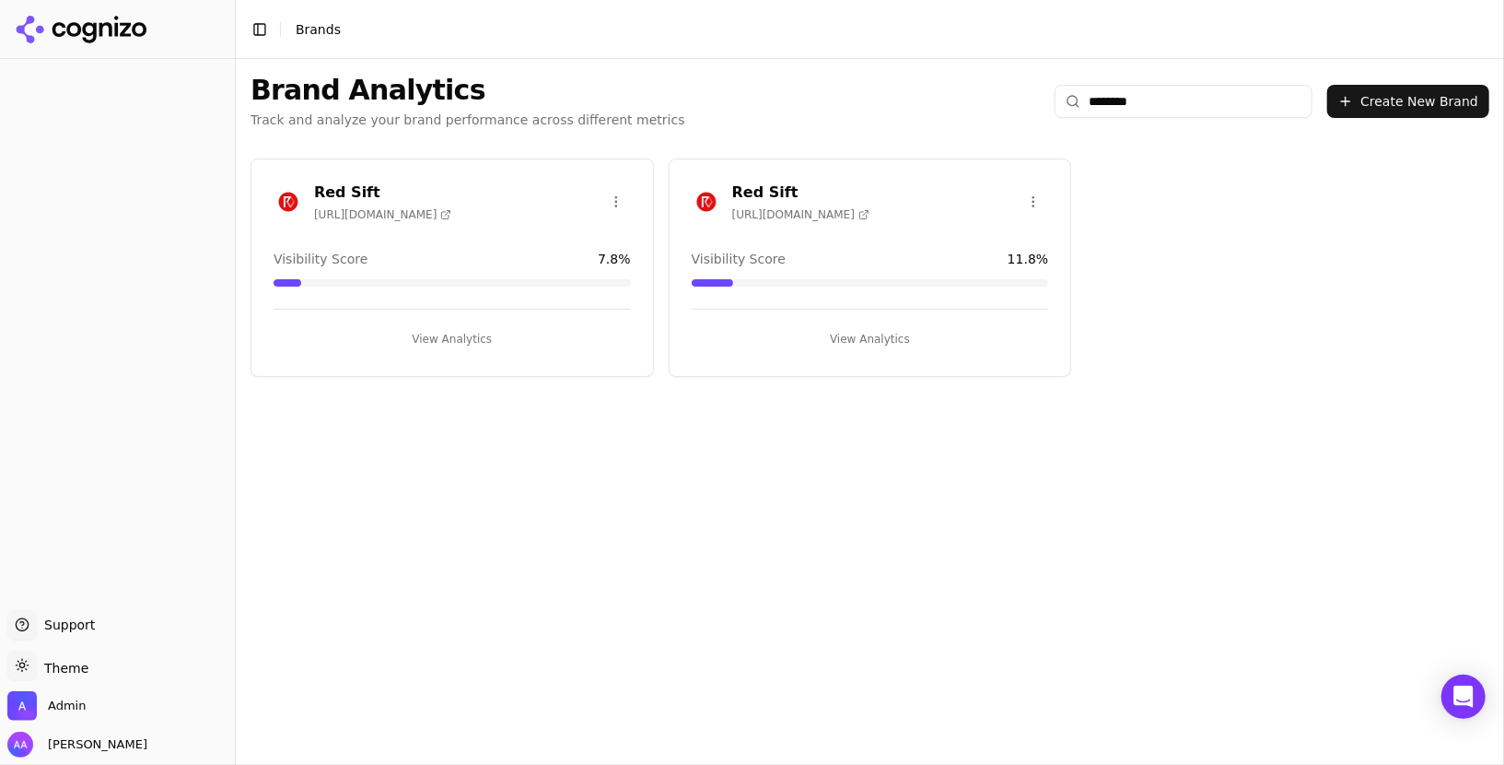
type input "********"
click at [305, 207] on div "Red Sift [URL][DOMAIN_NAME]" at bounding box center [363, 201] width 178 height 41
click at [287, 206] on img at bounding box center [288, 201] width 29 height 29
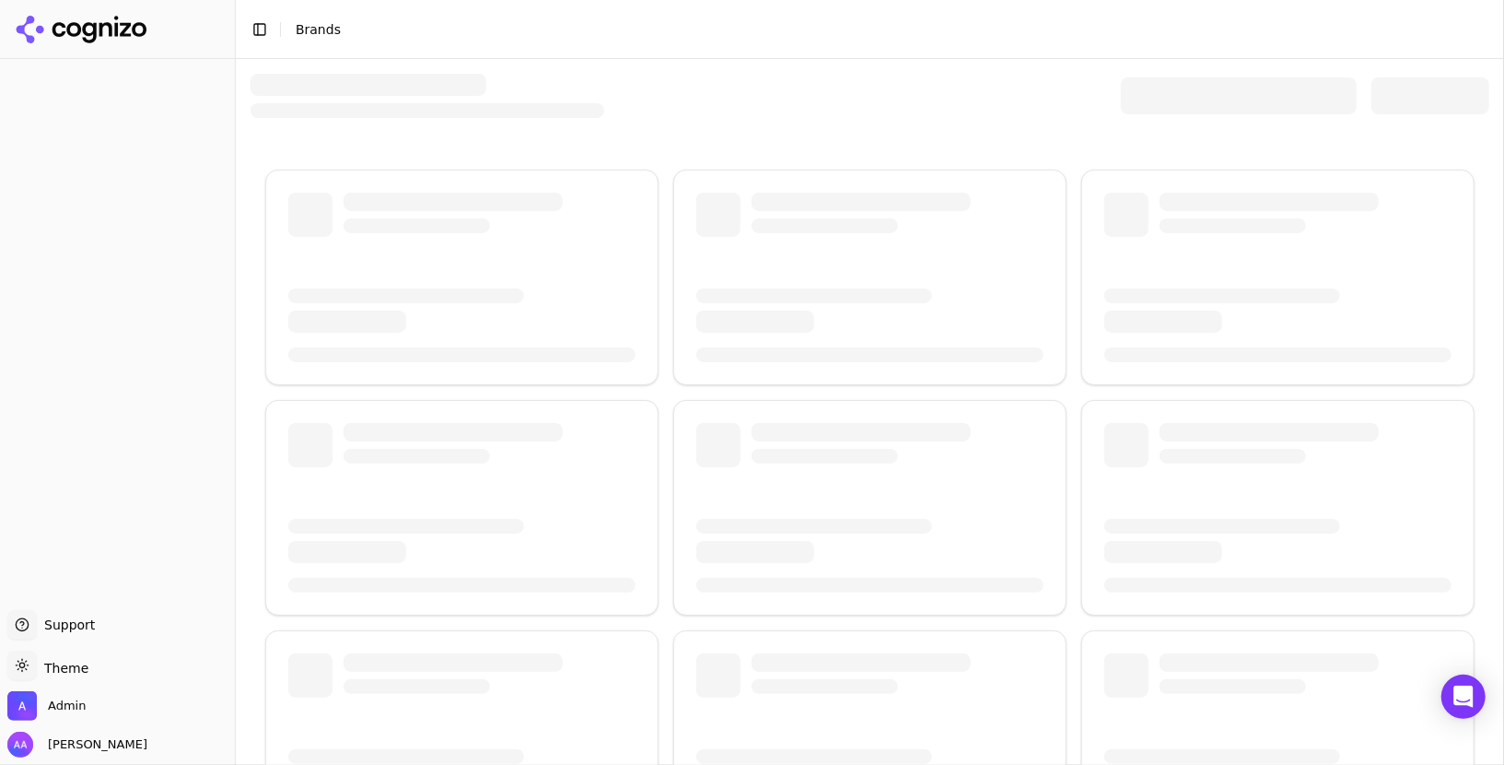
click at [1196, 96] on div at bounding box center [1239, 95] width 236 height 37
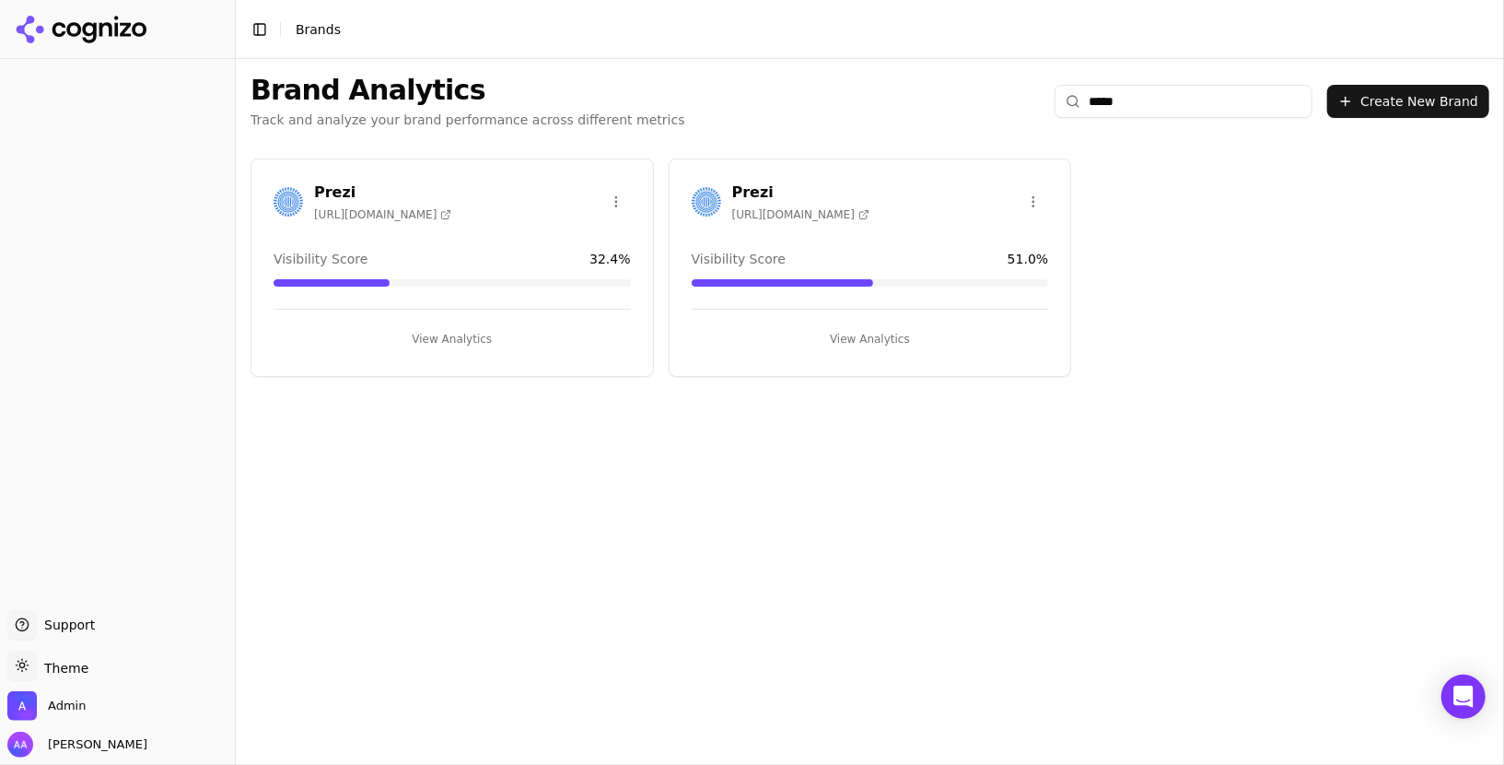
type input "*****"
click at [699, 195] on img at bounding box center [706, 201] width 29 height 29
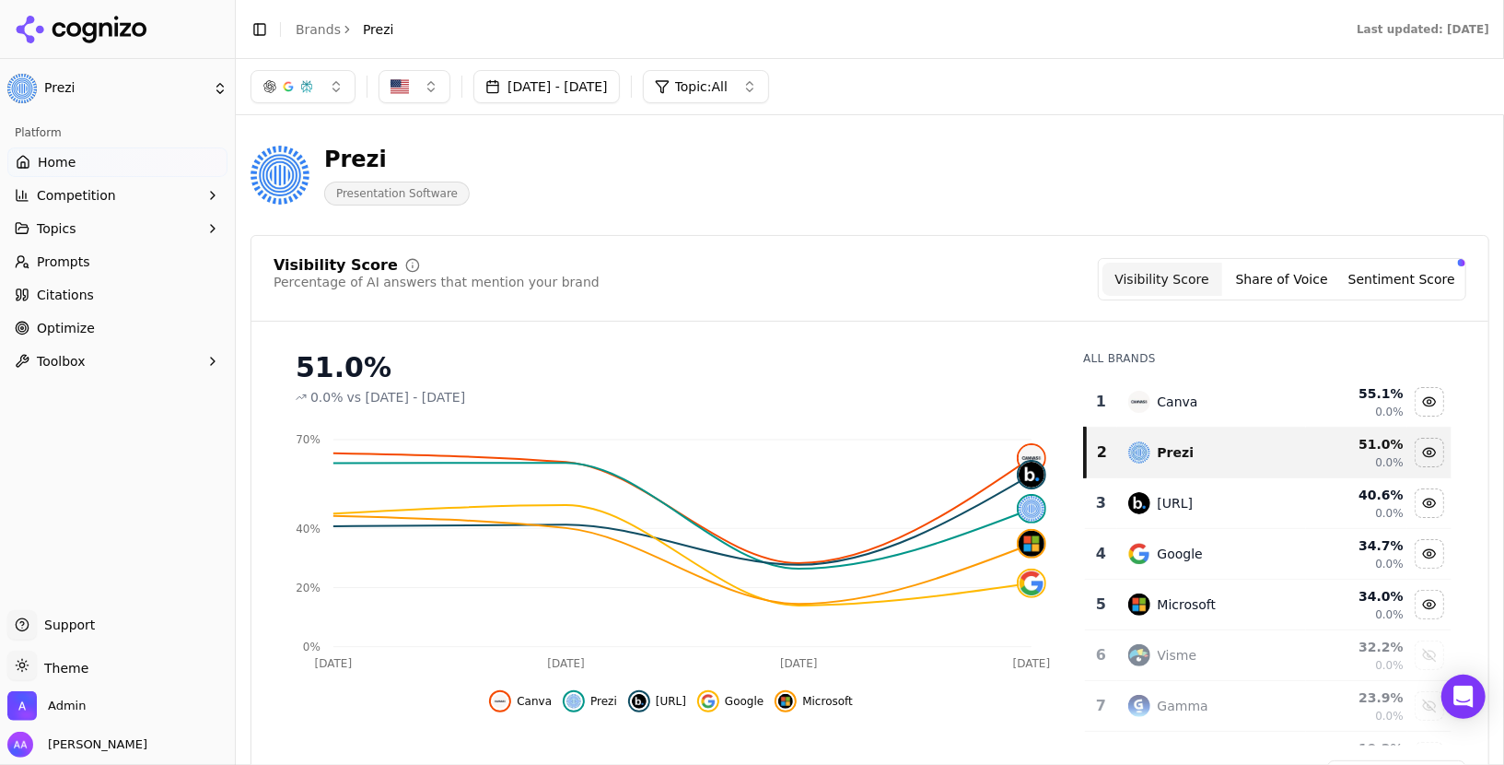
click at [321, 32] on html "Prezi Platform Home Competition Topics Prompts Citations Optimize Toolbox Suppo…" at bounding box center [752, 382] width 1504 height 765
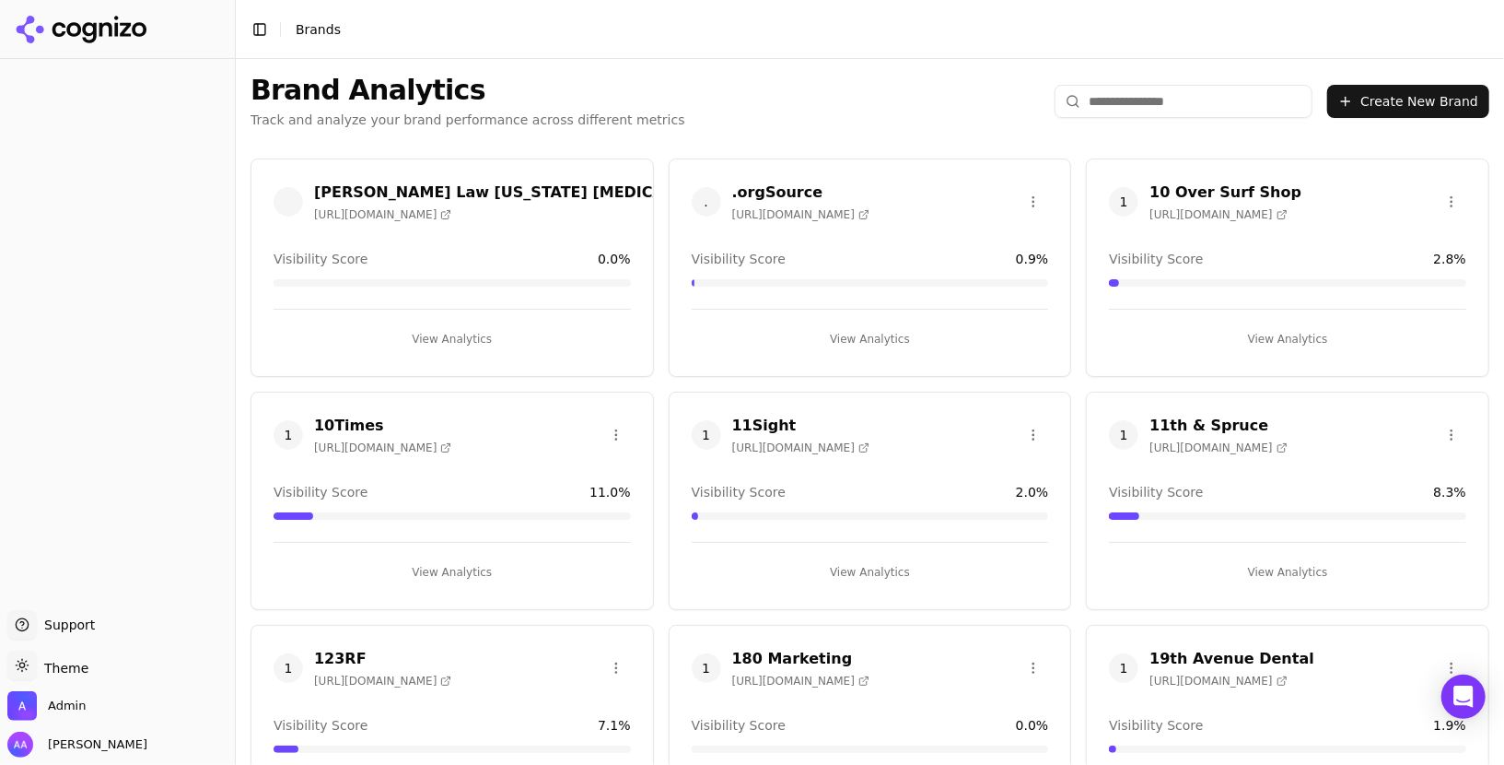
click at [1125, 109] on input "search" at bounding box center [1184, 101] width 258 height 33
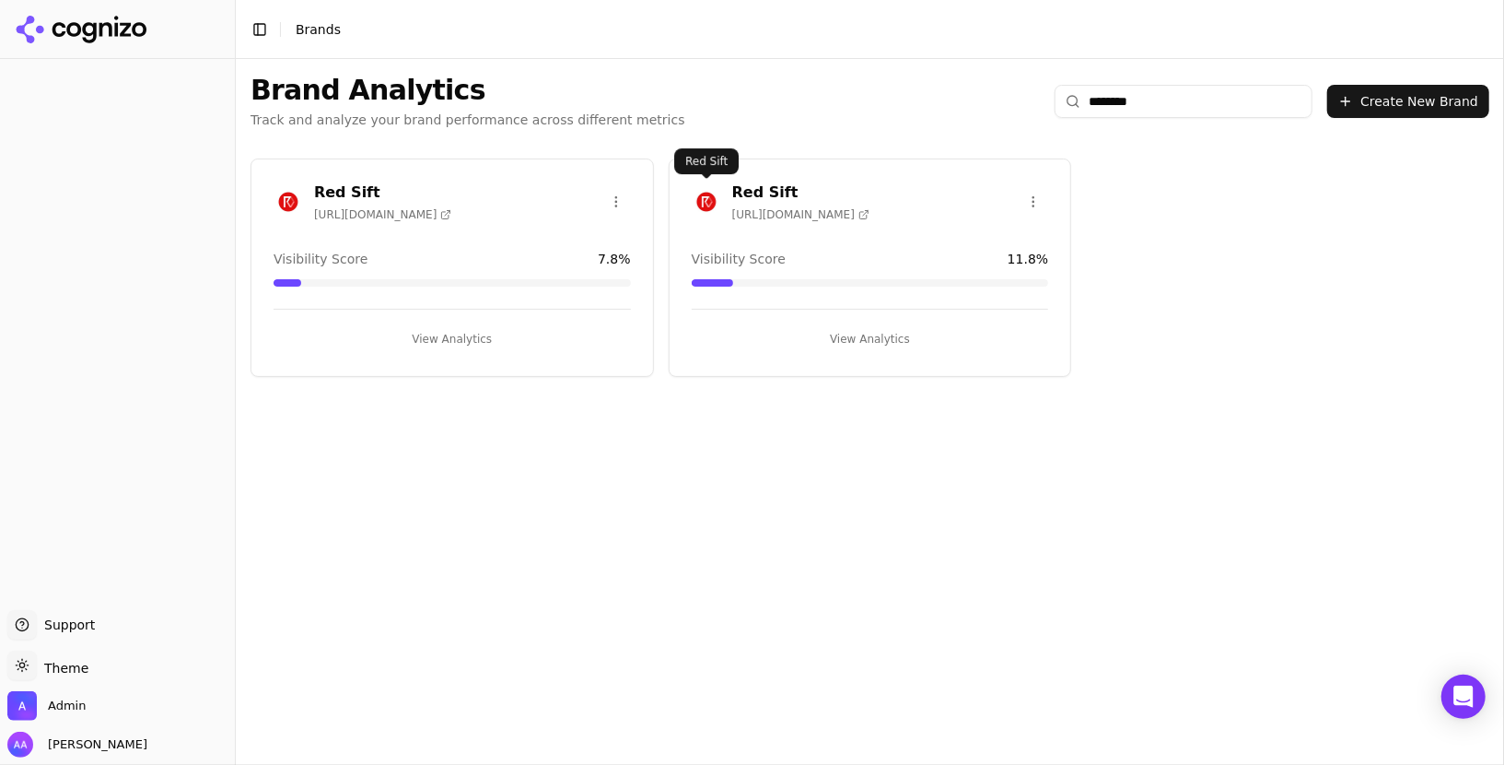
type input "********"
click at [709, 202] on img at bounding box center [706, 201] width 29 height 29
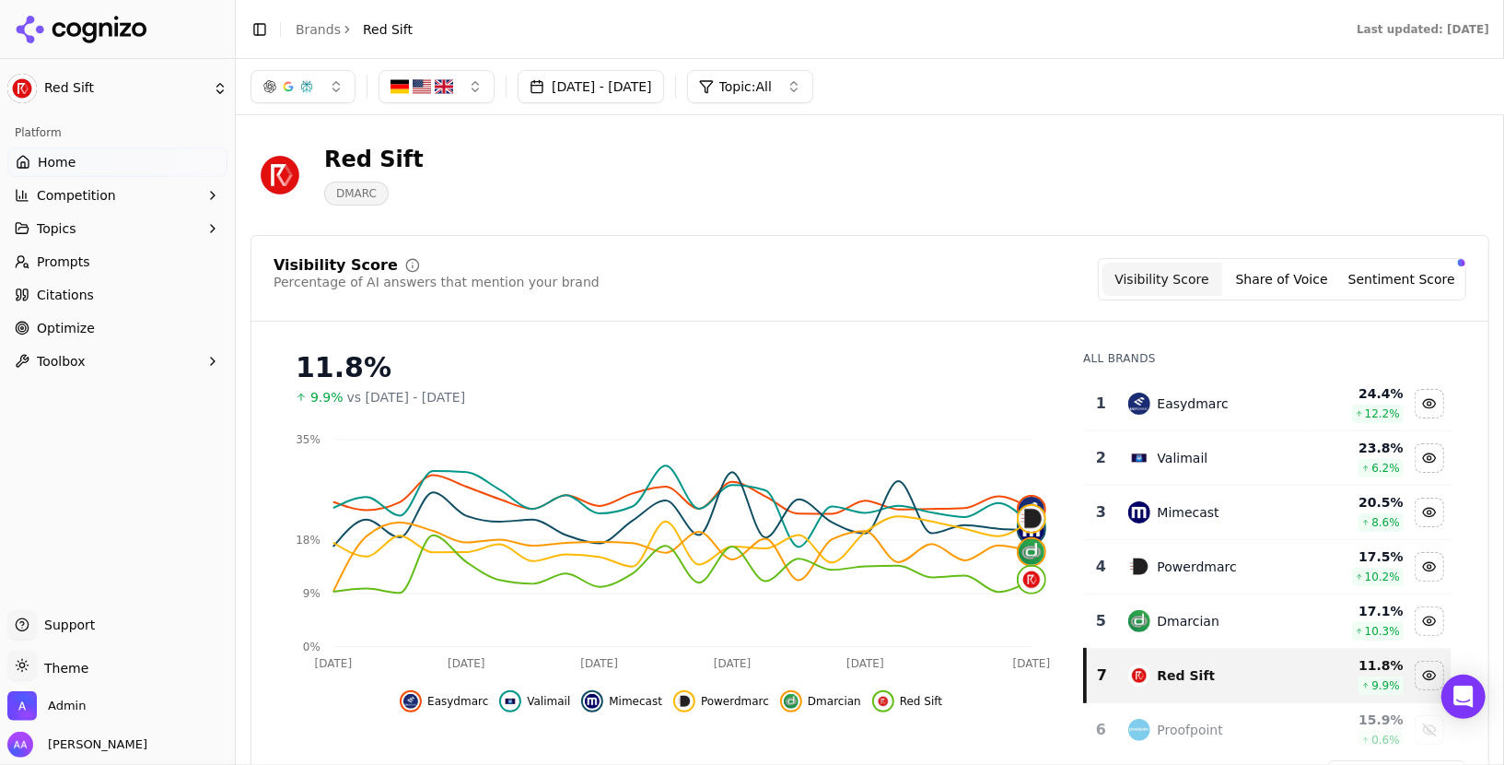
click at [920, 298] on div "Visibility Score Percentage of AI answers that mention your brand Visibility Sc…" at bounding box center [870, 279] width 1193 height 42
click at [154, 266] on link "Prompts" at bounding box center [117, 261] width 220 height 29
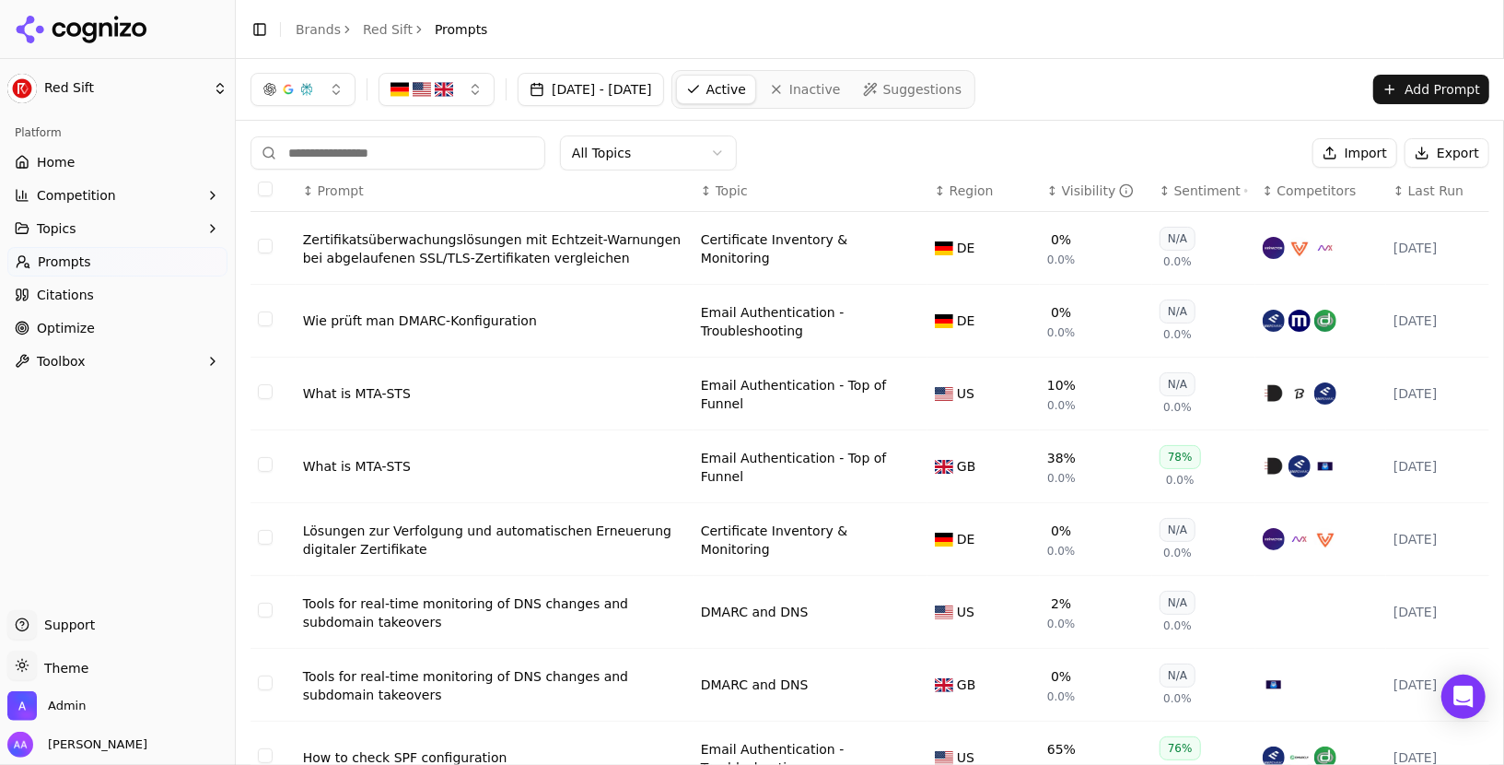
click at [1424, 185] on span "Last Run" at bounding box center [1436, 190] width 55 height 18
click at [1194, 72] on div "Jul 15, 2025 - Aug 14, 2025 Active Inactive Suggestions Add Prompt" at bounding box center [870, 89] width 1239 height 39
click at [507, 260] on div "Zertifikatsüberwachungslösungen mit Echtzeit-Warnungen bei abgelaufenen SSL/TLS…" at bounding box center [494, 248] width 383 height 37
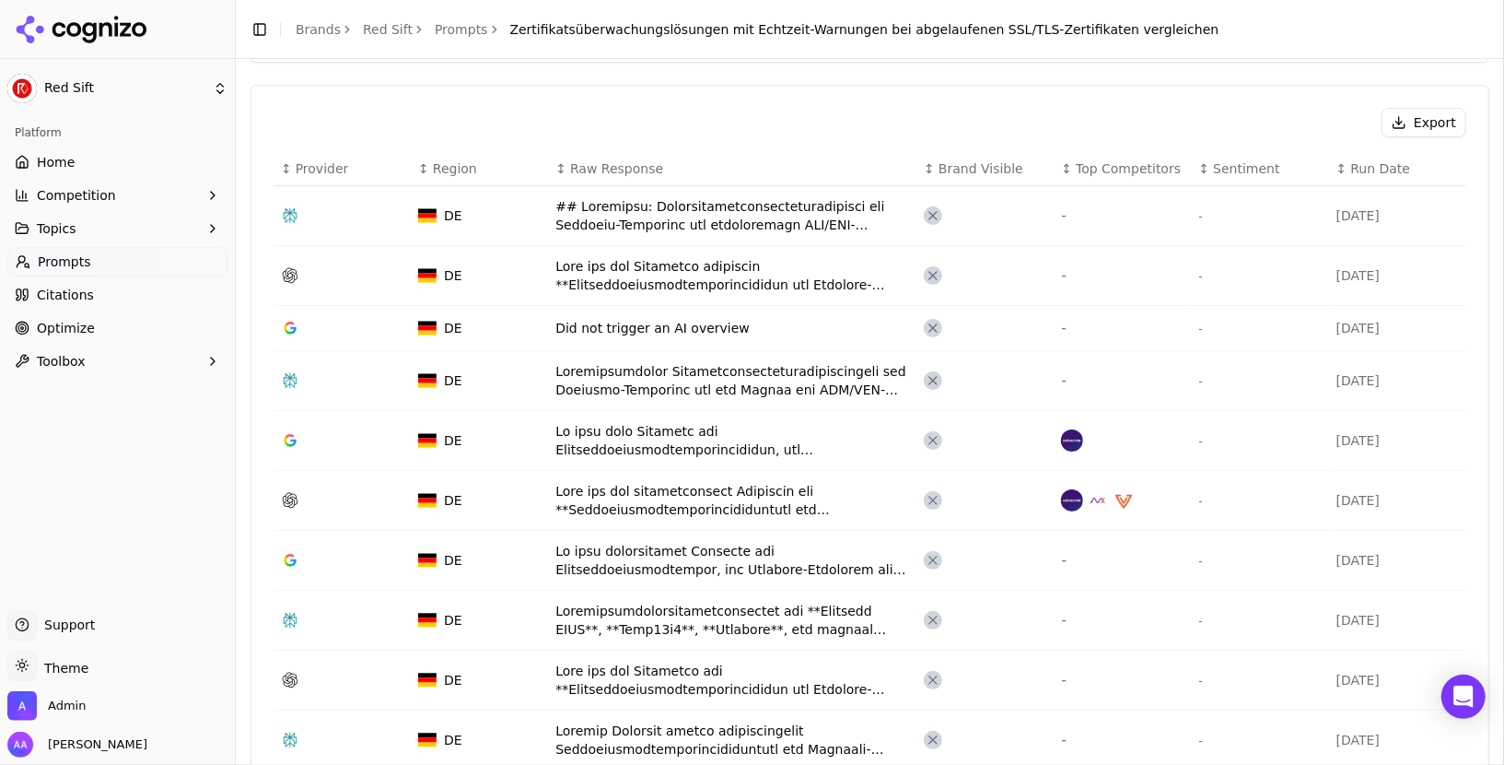
scroll to position [603, 0]
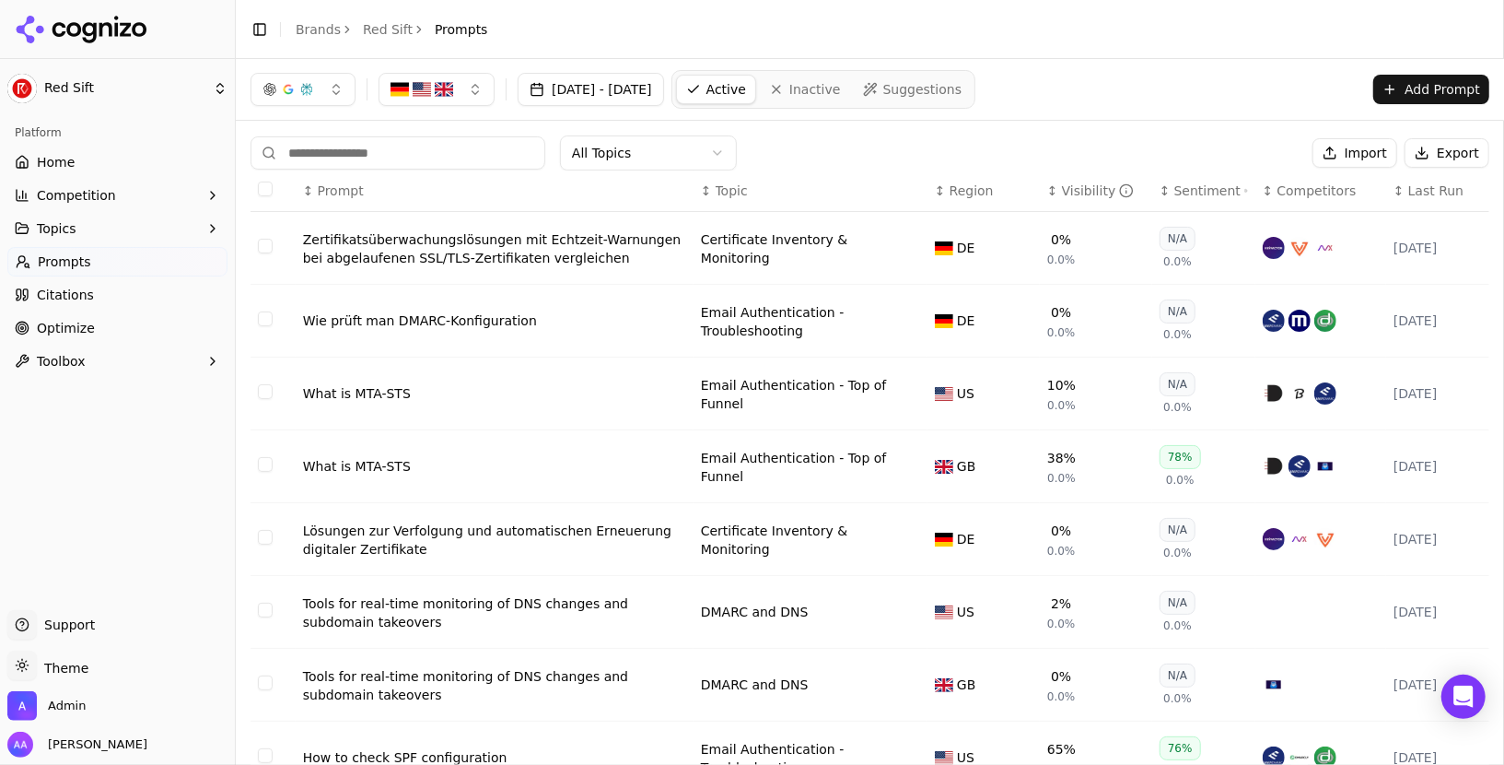
click at [471, 230] on div "Zertifikatsüberwachungslösungen mit Echtzeit-Warnungen bei abgelaufenen SSL/TLS…" at bounding box center [494, 248] width 383 height 37
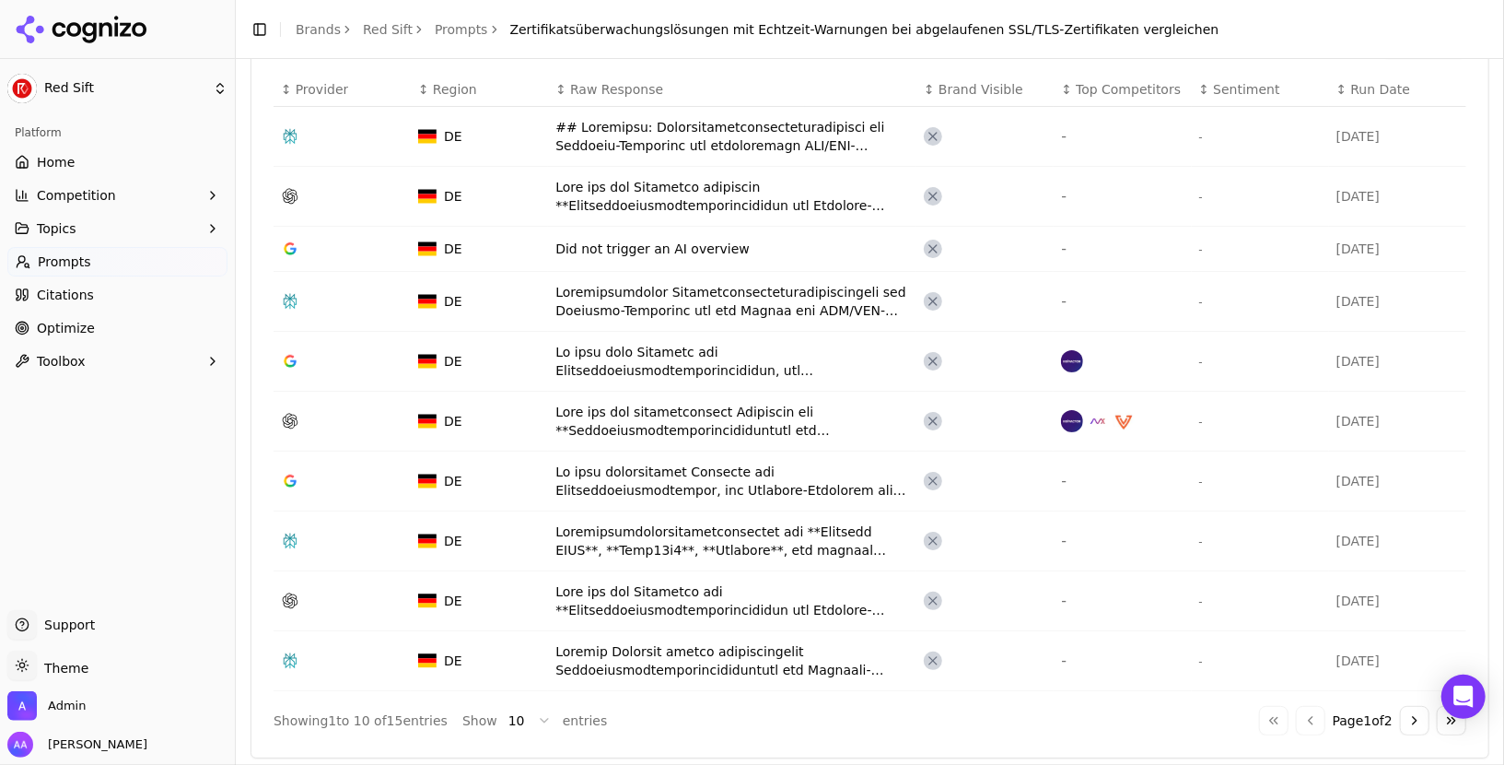
scroll to position [704, 0]
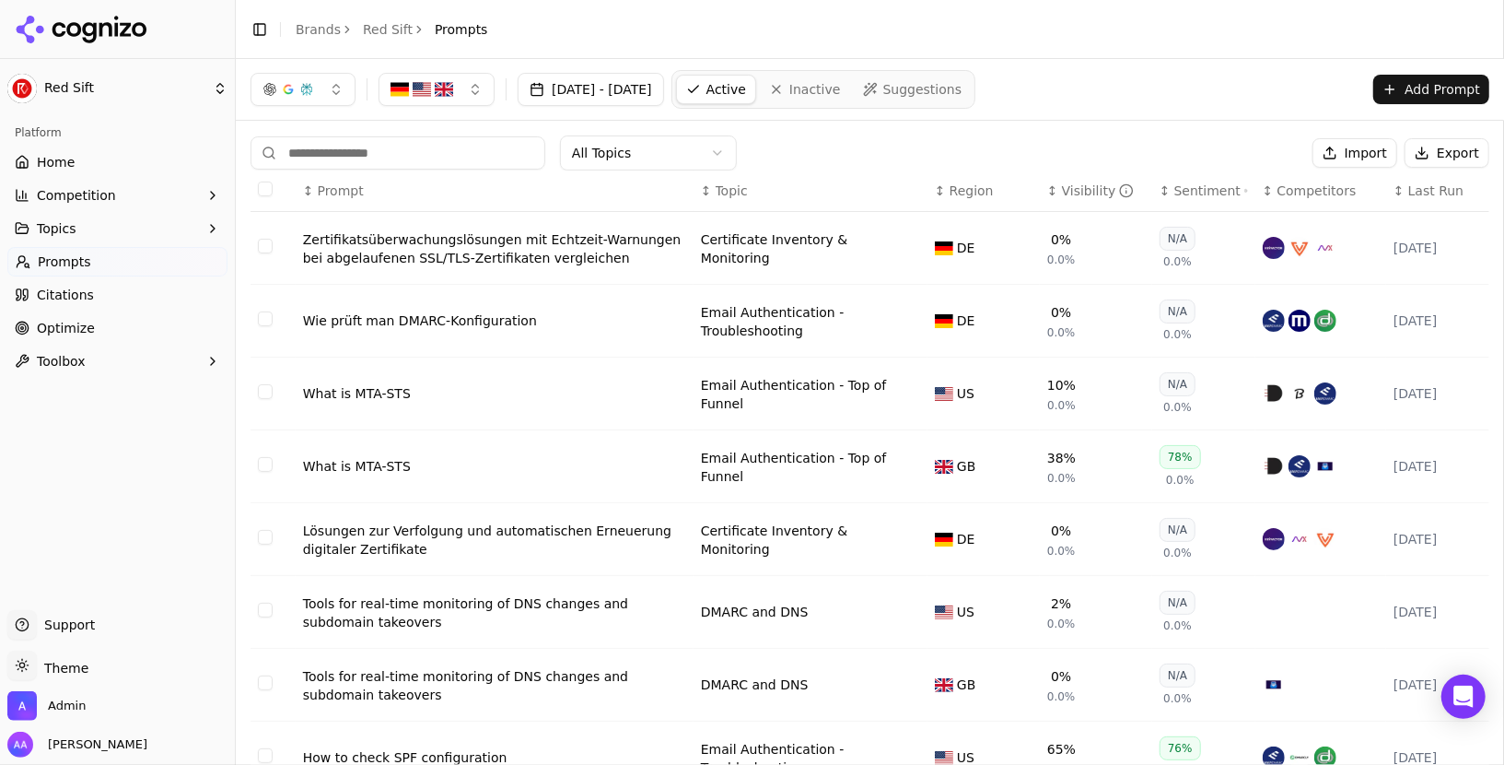
click at [123, 168] on link "Home" at bounding box center [117, 161] width 220 height 29
